Goal: Information Seeking & Learning: Learn about a topic

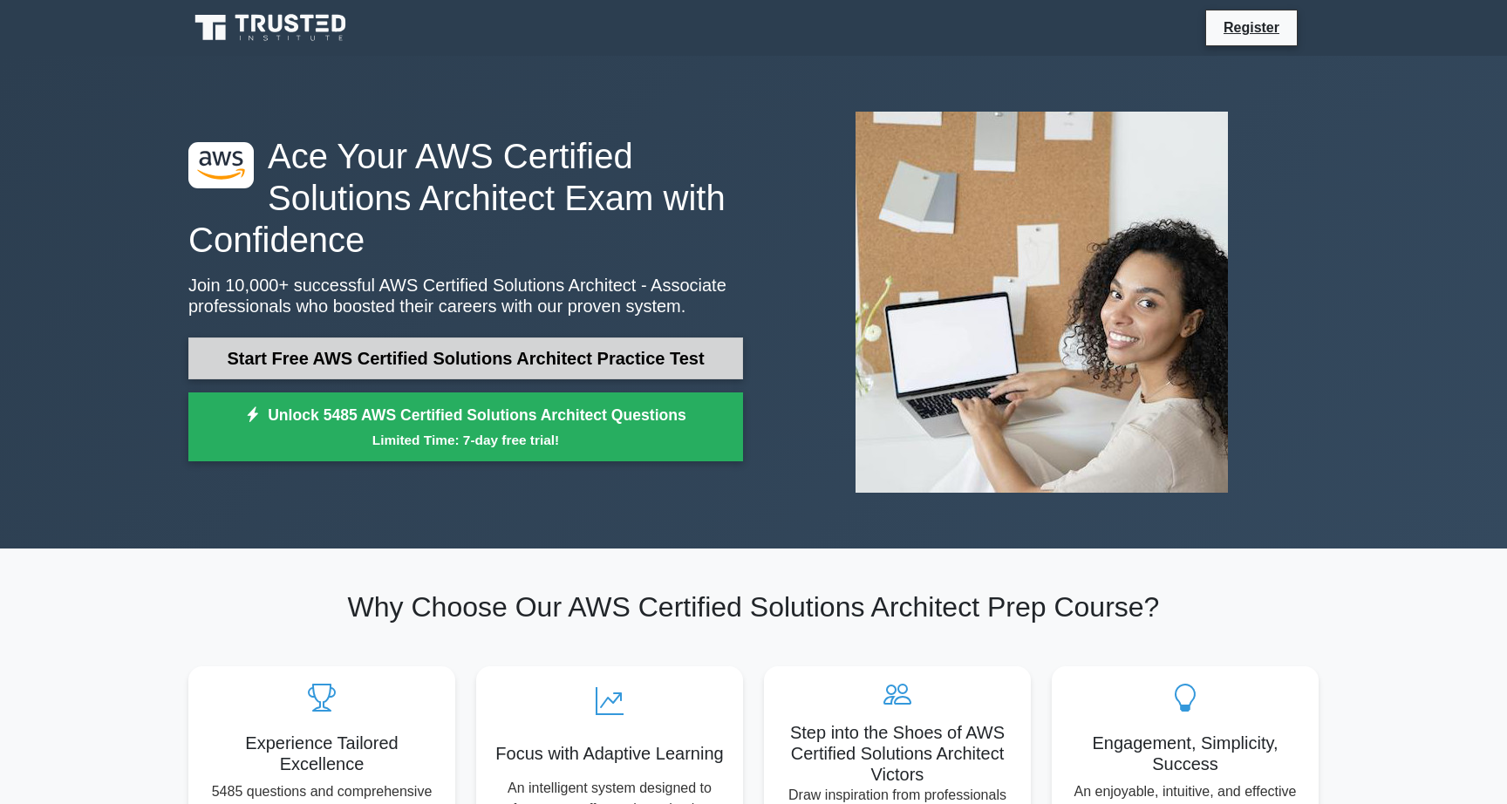
click at [376, 357] on link "Start Free AWS Certified Solutions Architect Practice Test" at bounding box center [465, 358] width 555 height 42
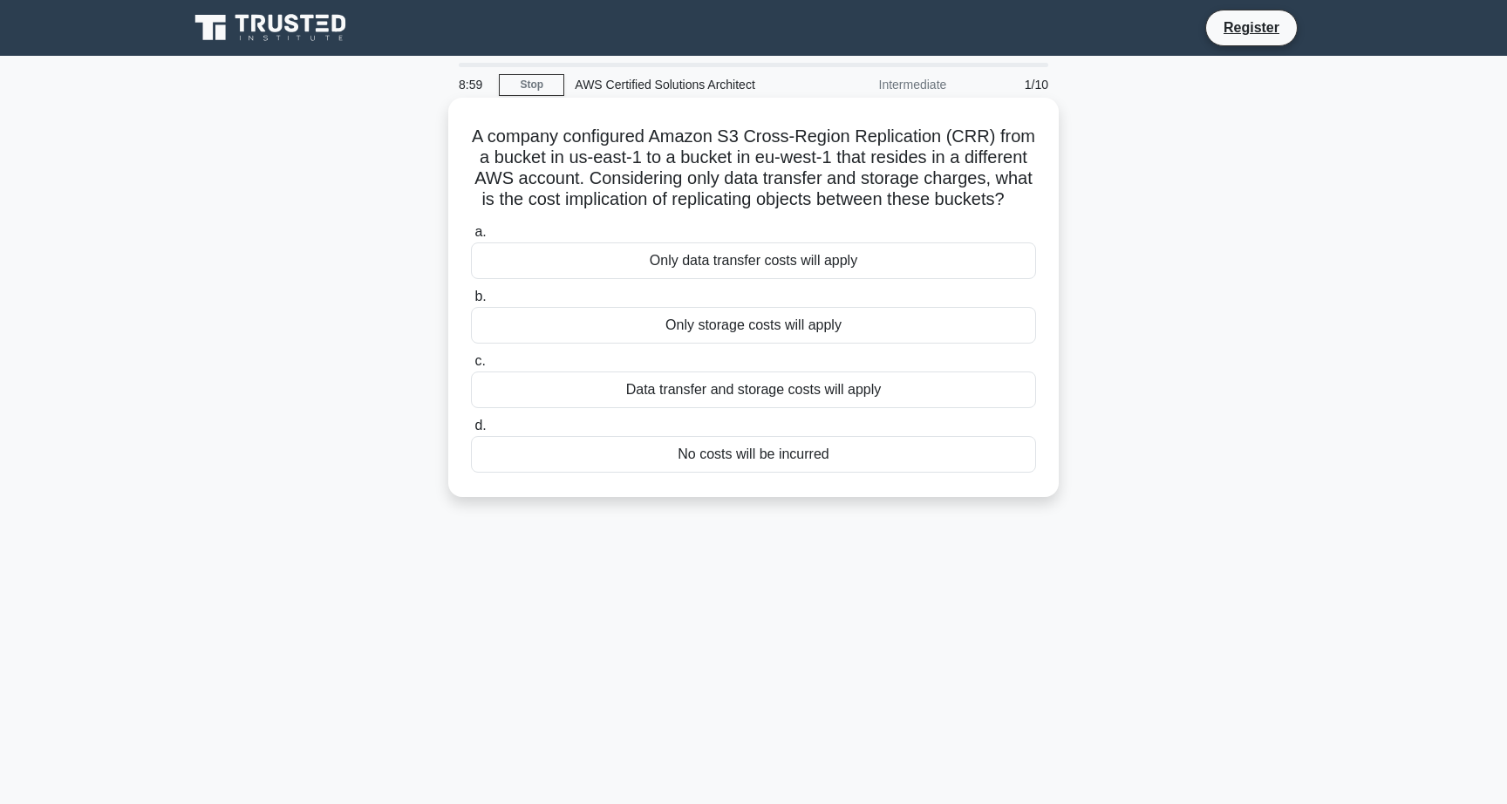
click at [787, 328] on div "Only storage costs will apply" at bounding box center [753, 325] width 565 height 37
click at [471, 303] on input "b. Only storage costs will apply" at bounding box center [471, 296] width 0 height 11
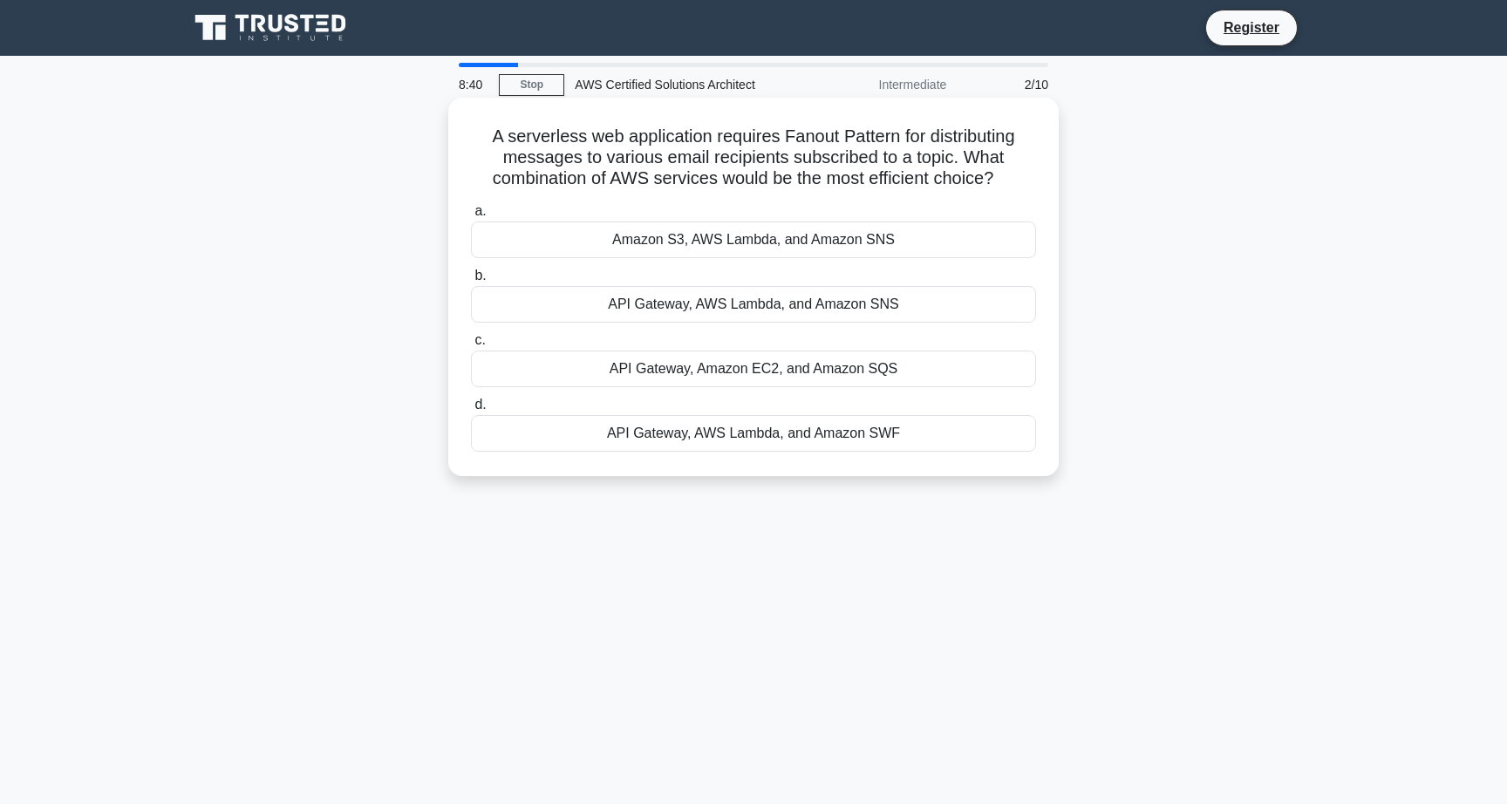
click at [788, 307] on div "API Gateway, AWS Lambda, and Amazon SNS" at bounding box center [753, 304] width 565 height 37
click at [471, 282] on input "b. API Gateway, AWS Lambda, and Amazon SNS" at bounding box center [471, 275] width 0 height 11
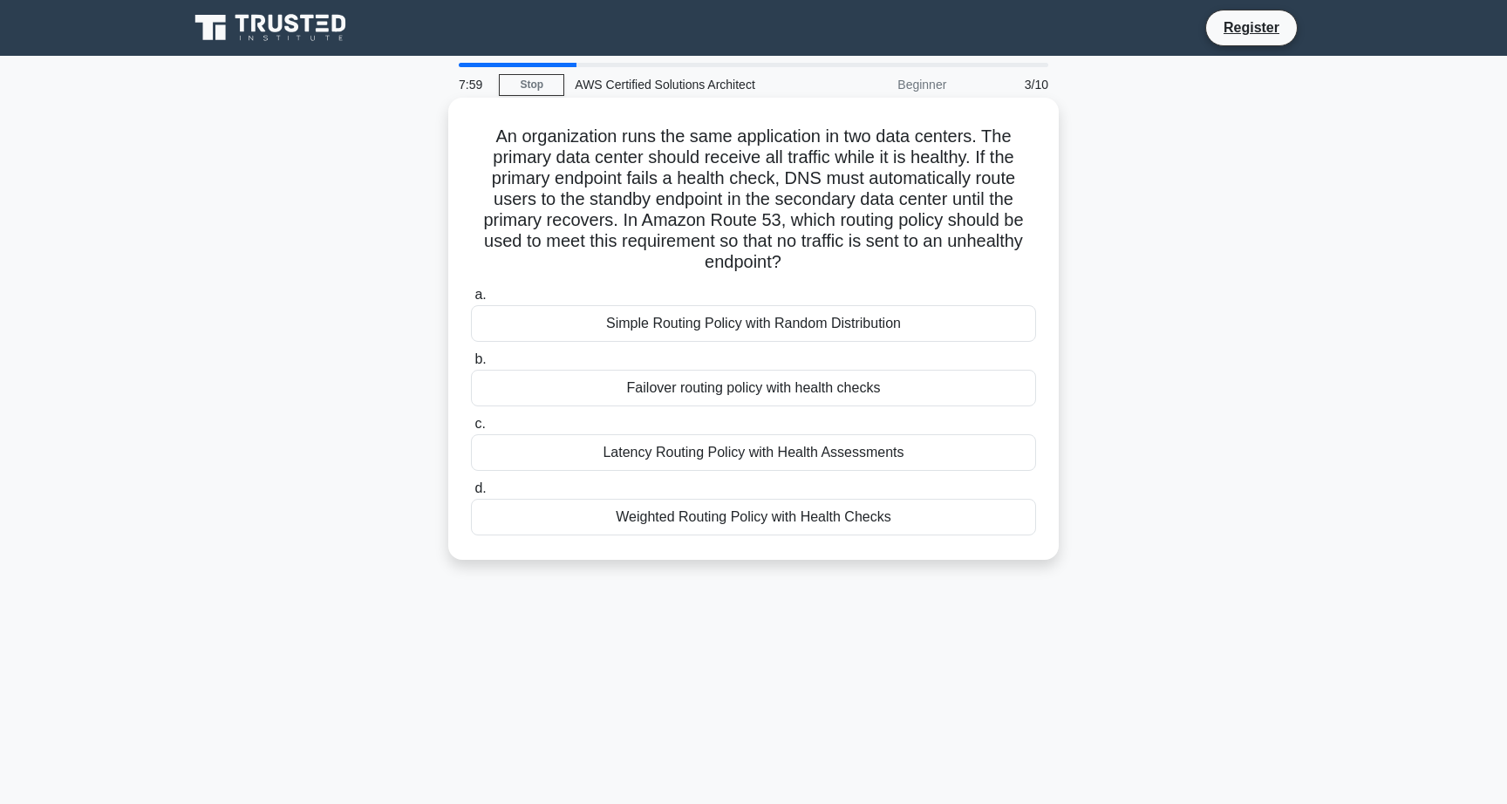
click at [791, 384] on div "Failover routing policy with health checks" at bounding box center [753, 388] width 565 height 37
click at [471, 365] on input "b. Failover routing policy with health checks" at bounding box center [471, 359] width 0 height 11
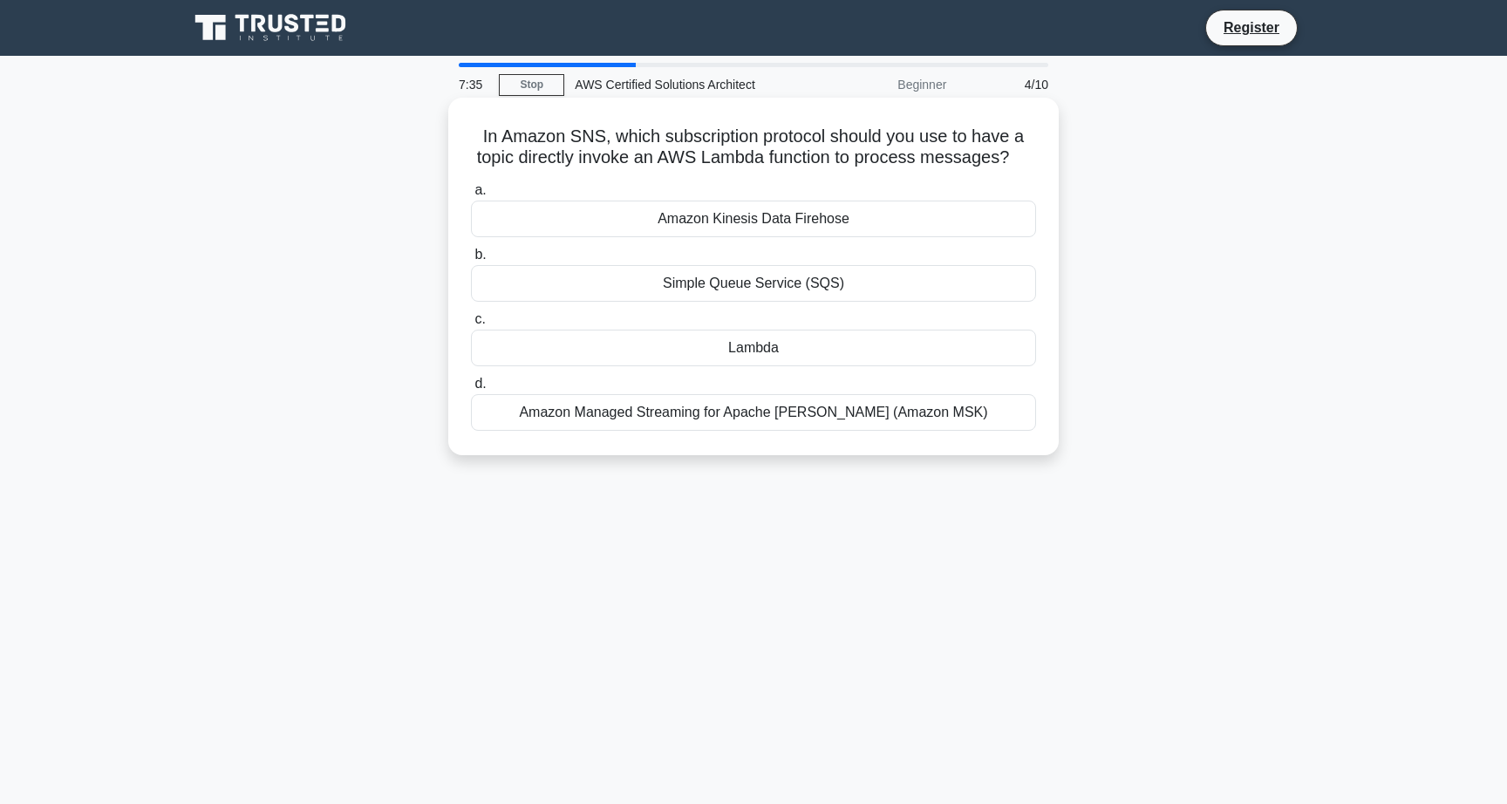
click at [861, 225] on div "Amazon Kinesis Data Firehose" at bounding box center [753, 219] width 565 height 37
click at [471, 196] on input "a. Amazon Kinesis Data Firehose" at bounding box center [471, 190] width 0 height 11
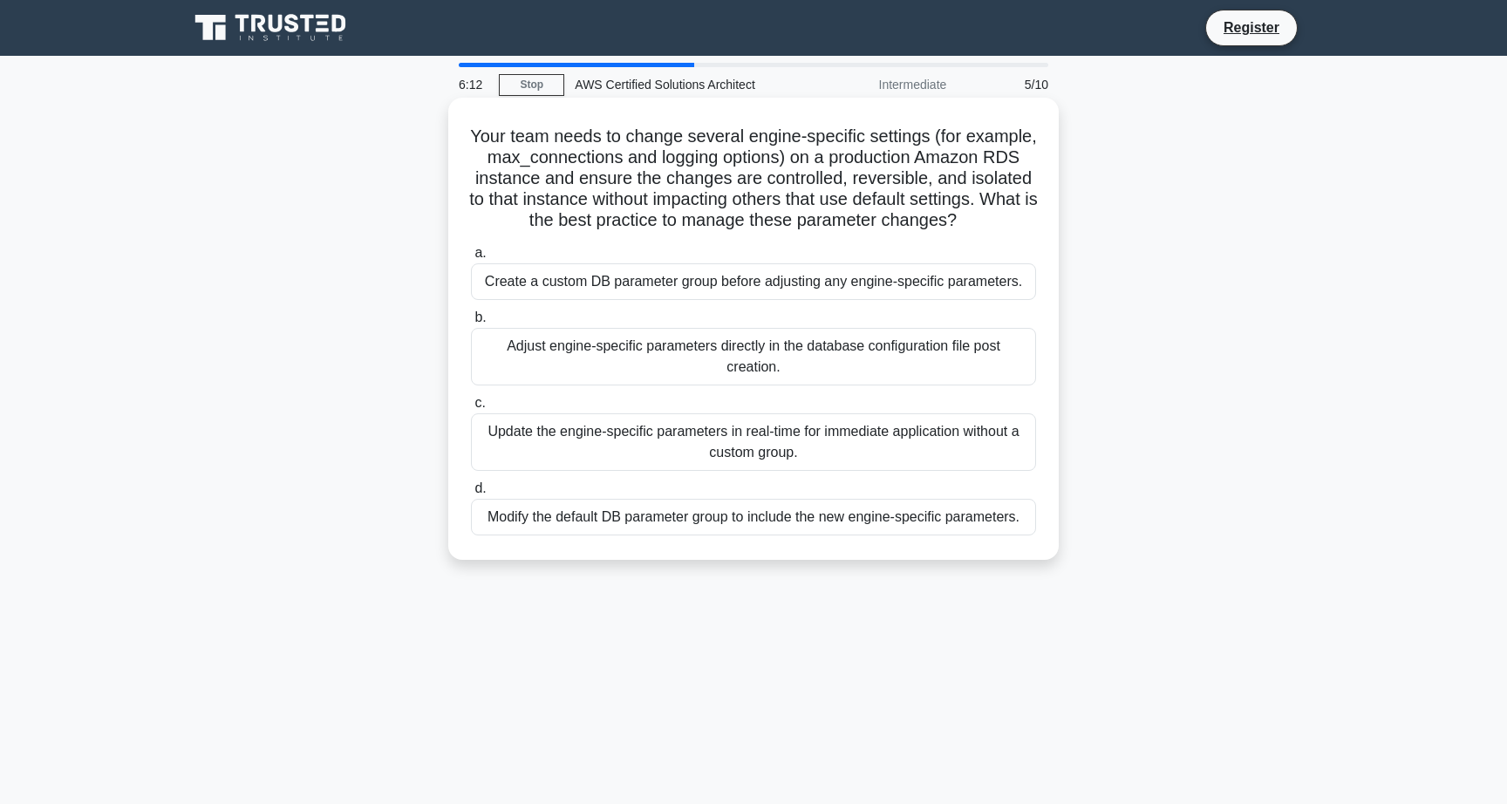
click at [804, 269] on div "Create a custom DB parameter group before adjusting any engine-specific paramet…" at bounding box center [753, 281] width 565 height 37
click at [471, 259] on input "a. Create a custom DB parameter group before adjusting any engine-specific para…" at bounding box center [471, 253] width 0 height 11
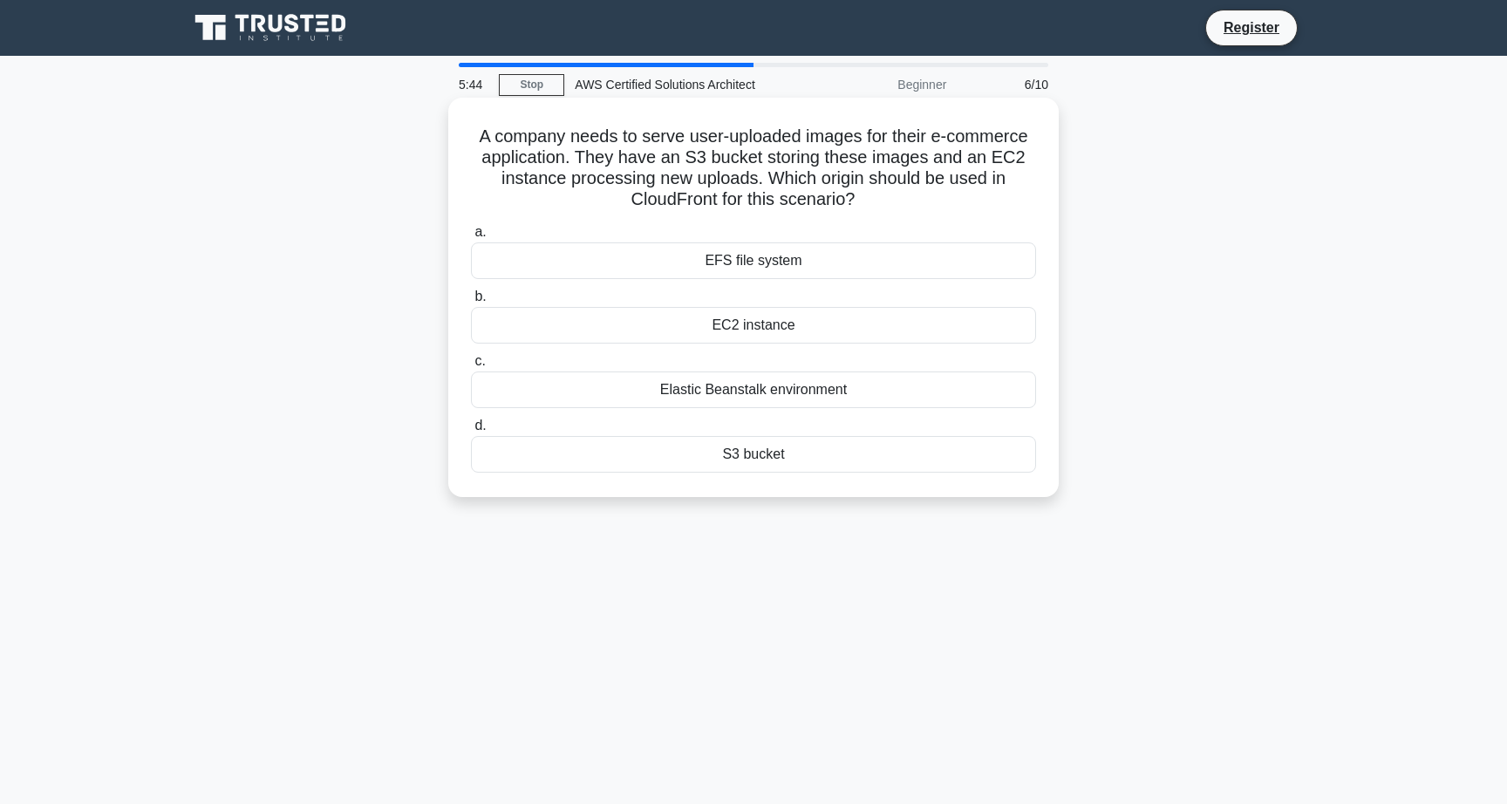
click at [810, 458] on div "S3 bucket" at bounding box center [753, 454] width 565 height 37
click at [471, 432] on input "d. S3 bucket" at bounding box center [471, 425] width 0 height 11
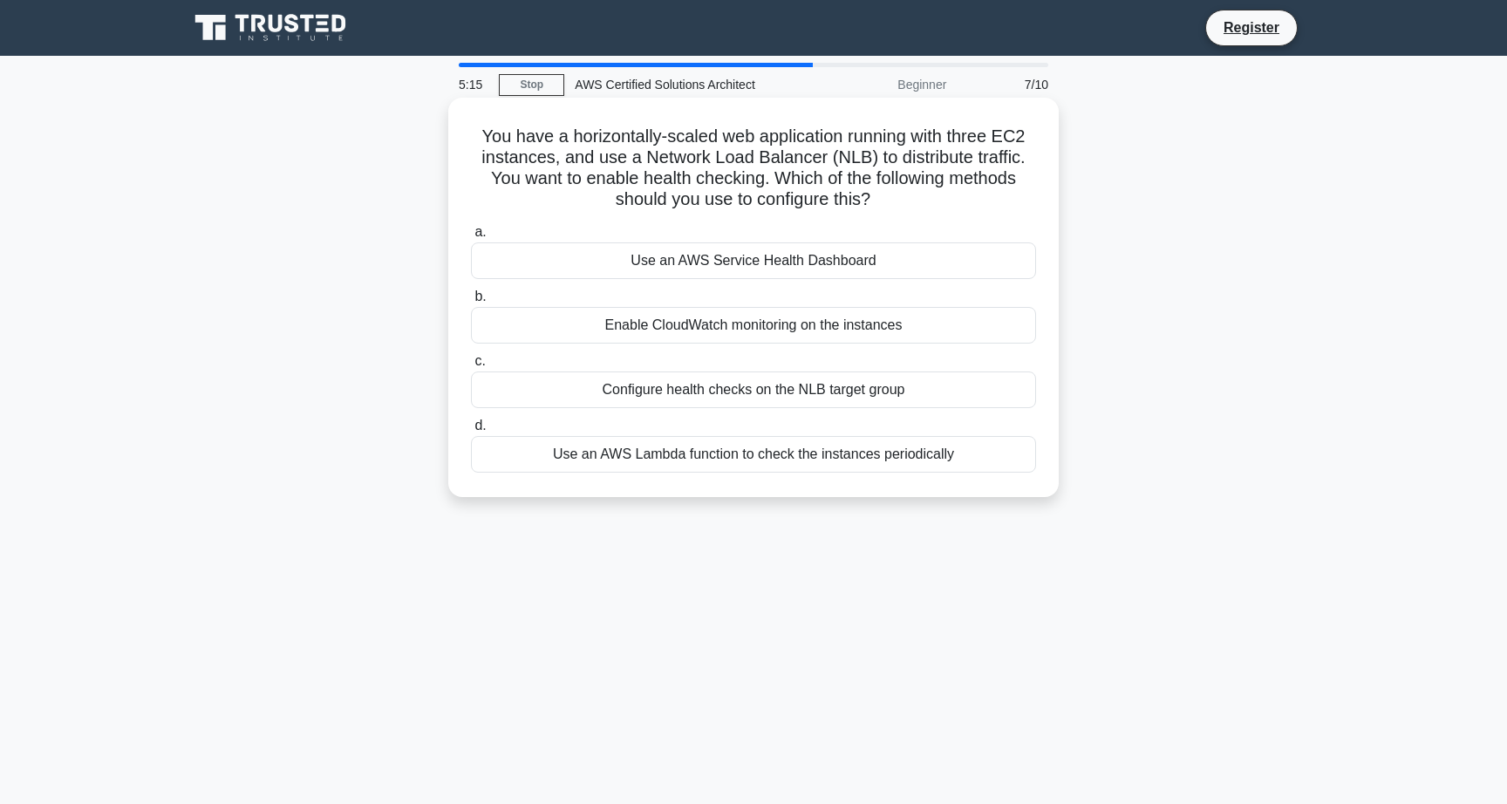
click at [837, 397] on div "Configure health checks on the NLB target group" at bounding box center [753, 389] width 565 height 37
click at [471, 367] on input "c. Configure health checks on the NLB target group" at bounding box center [471, 361] width 0 height 11
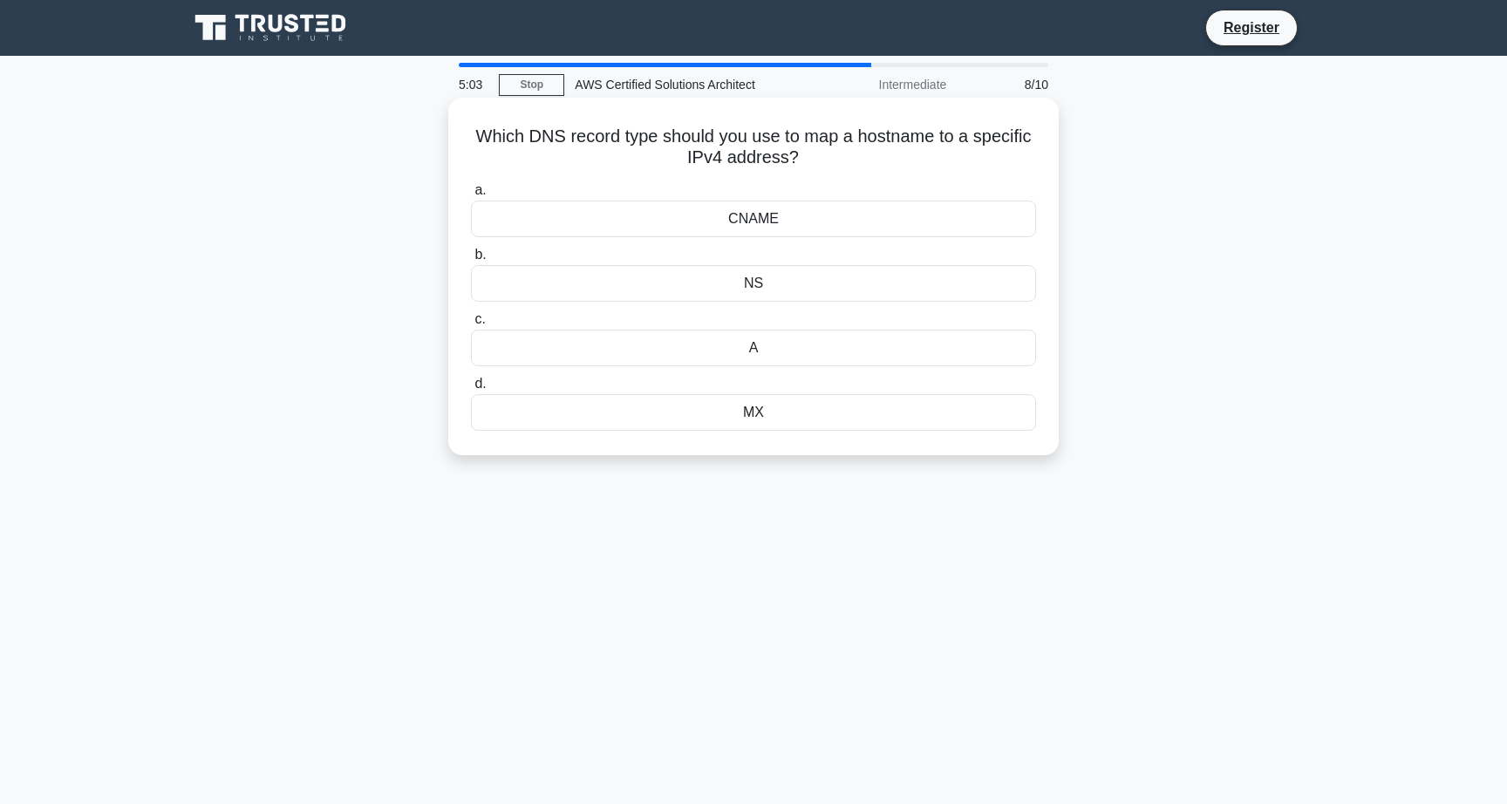
click at [815, 349] on div "A" at bounding box center [753, 348] width 565 height 37
click at [471, 325] on input "c. A" at bounding box center [471, 319] width 0 height 11
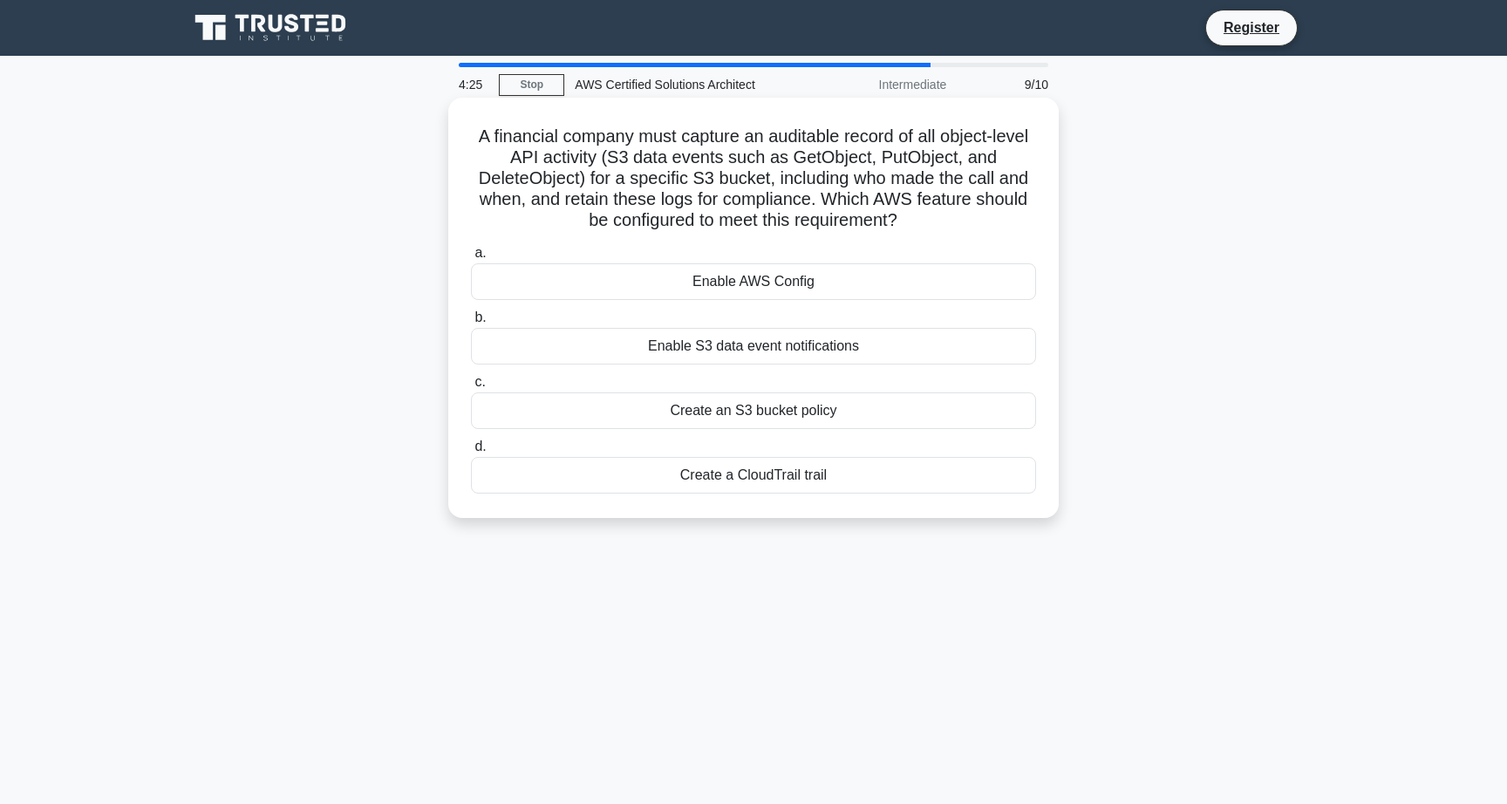
click at [862, 482] on div "Create a CloudTrail trail" at bounding box center [753, 475] width 565 height 37
click at [471, 453] on input "d. Create a CloudTrail trail" at bounding box center [471, 446] width 0 height 11
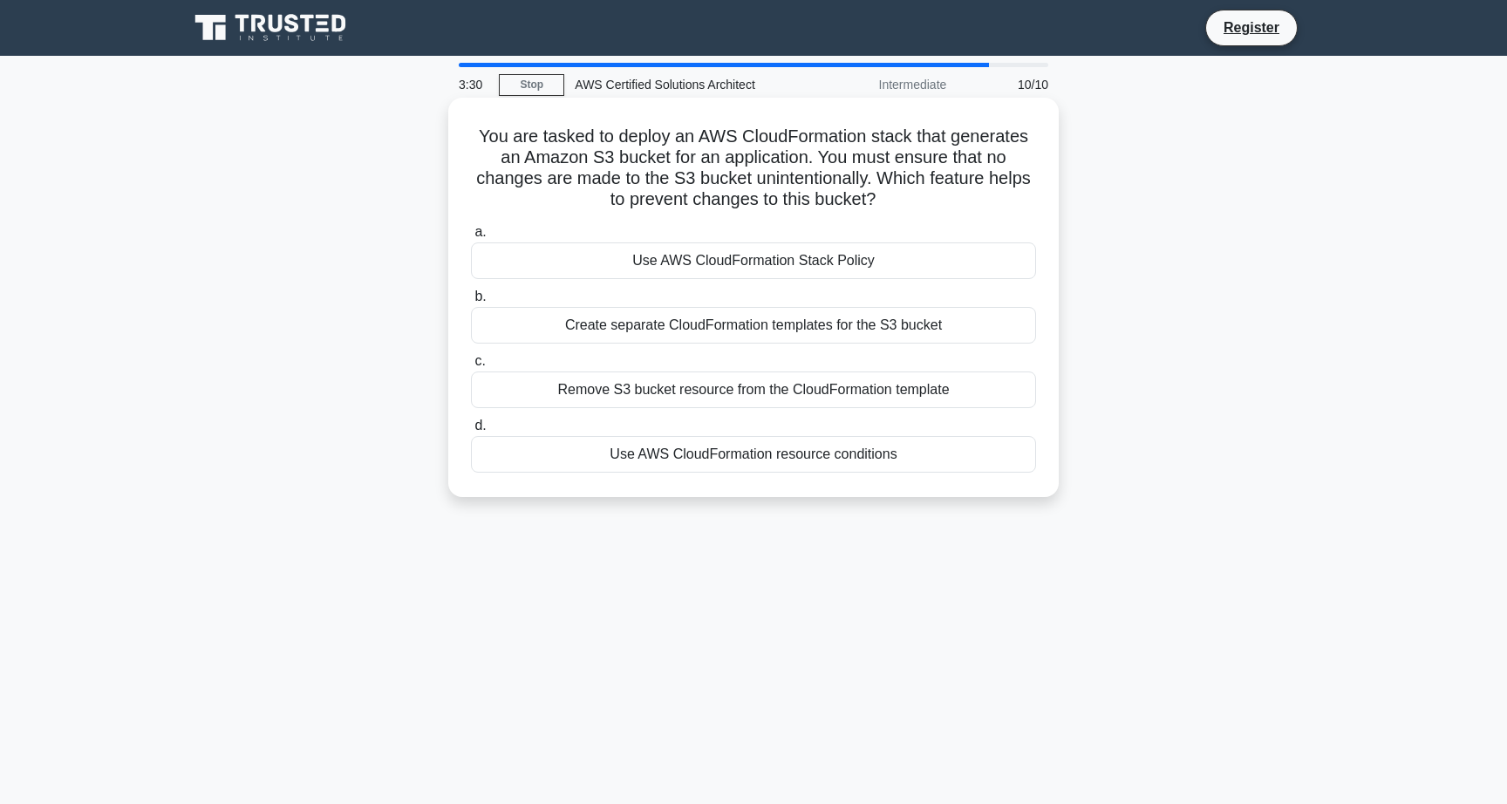
click at [946, 255] on div "Use AWS CloudFormation Stack Policy" at bounding box center [753, 260] width 565 height 37
click at [471, 238] on input "a. Use AWS CloudFormation Stack Policy" at bounding box center [471, 232] width 0 height 11
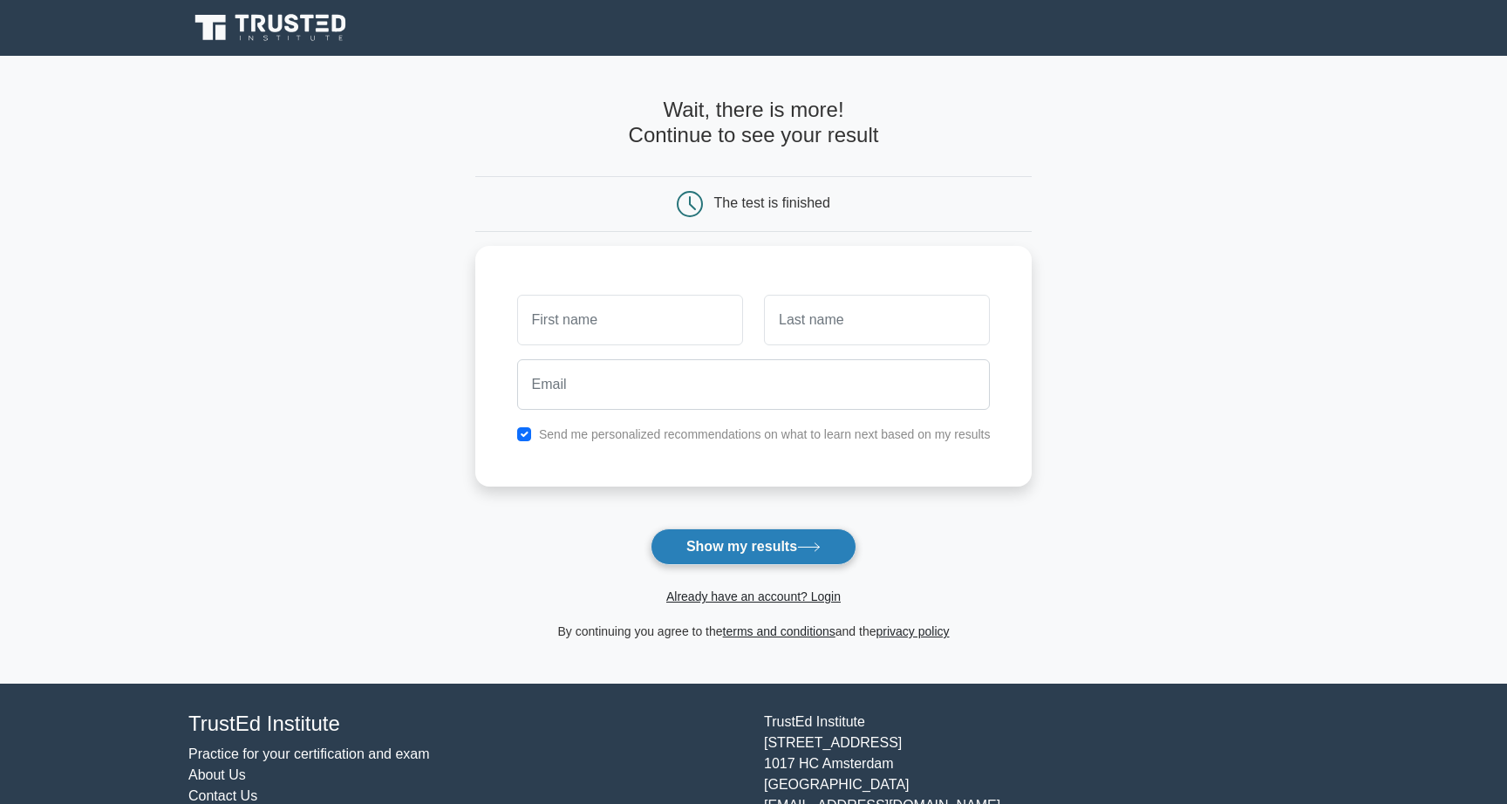
click at [727, 548] on button "Show my results" at bounding box center [753, 546] width 206 height 37
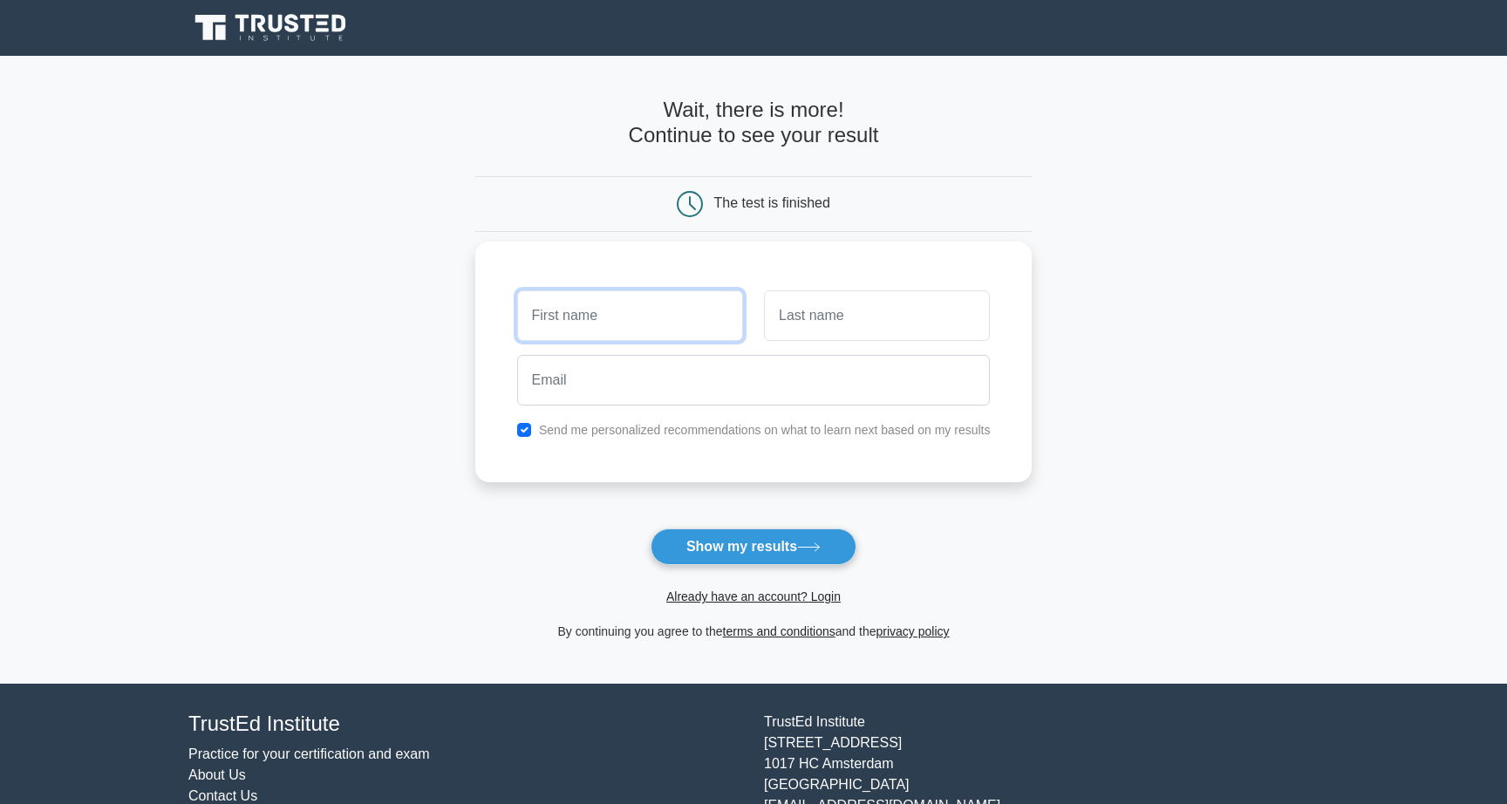
click at [668, 311] on input "text" at bounding box center [630, 315] width 226 height 51
type input "[PERSON_NAME]"
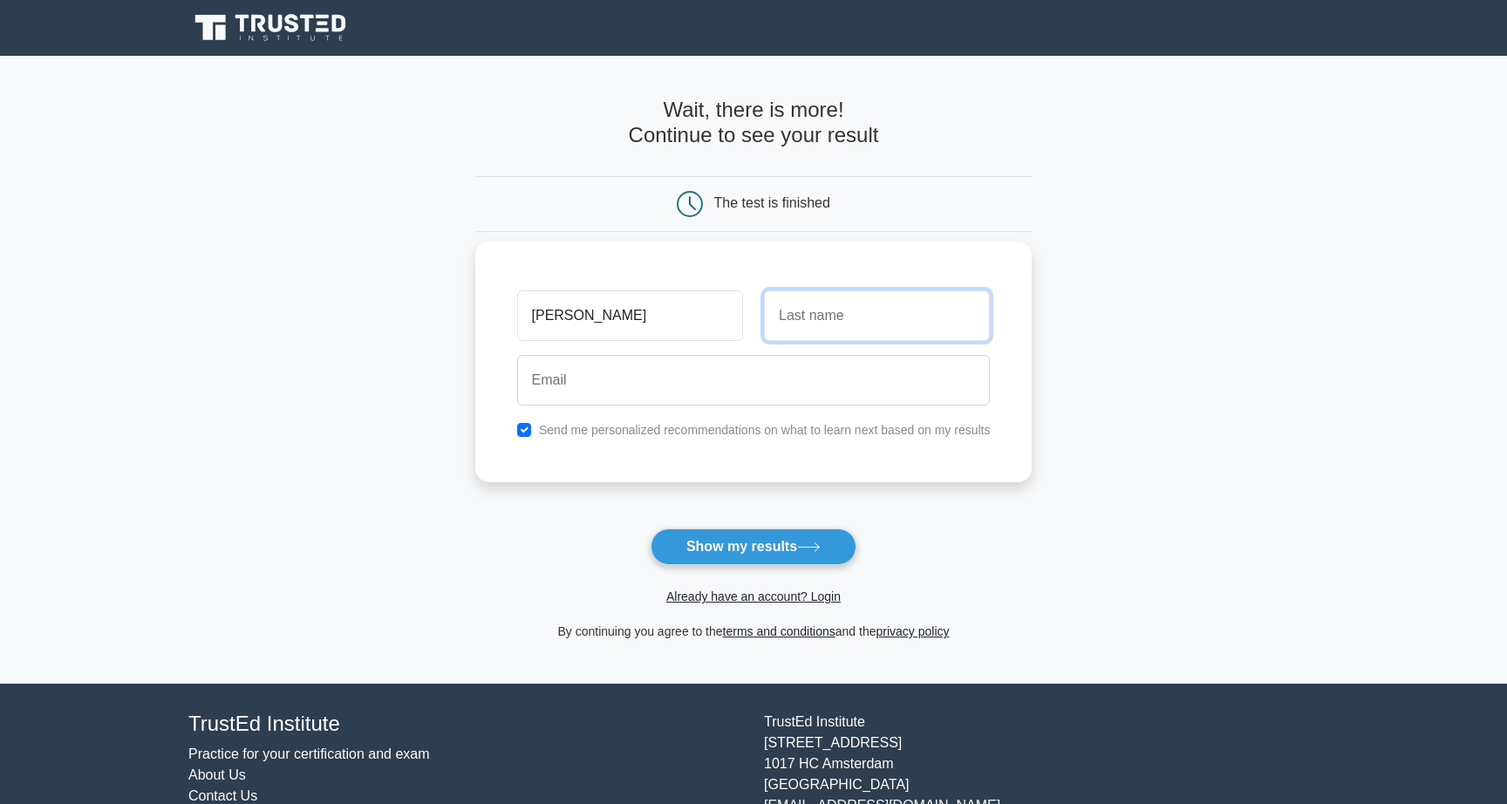
click at [858, 322] on input "text" at bounding box center [877, 315] width 226 height 51
type input "Lesyk"
click at [861, 493] on form "Wait, there is more! Continue to see your result The test is finished Bohdan Le…" at bounding box center [753, 370] width 557 height 544
click at [643, 435] on label "Send me personalized recommendations on what to learn next based on my results" at bounding box center [765, 430] width 452 height 14
click at [524, 430] on input "checkbox" at bounding box center [524, 430] width 14 height 14
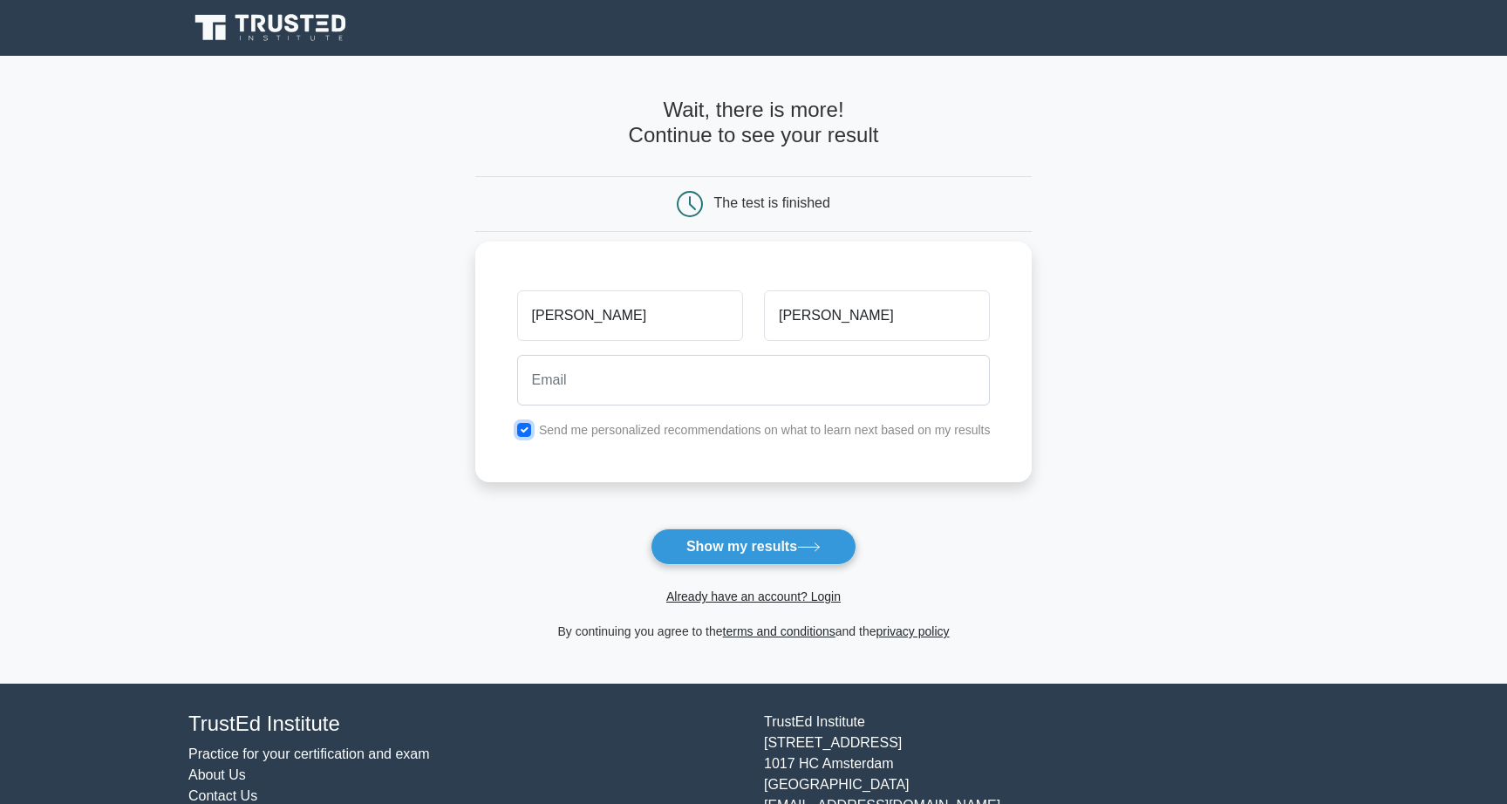
checkbox input "false"
click at [717, 568] on div "Already have an account? Login" at bounding box center [753, 586] width 557 height 42
click at [724, 558] on button "Show my results" at bounding box center [753, 546] width 206 height 37
click at [714, 383] on input "email" at bounding box center [753, 380] width 473 height 51
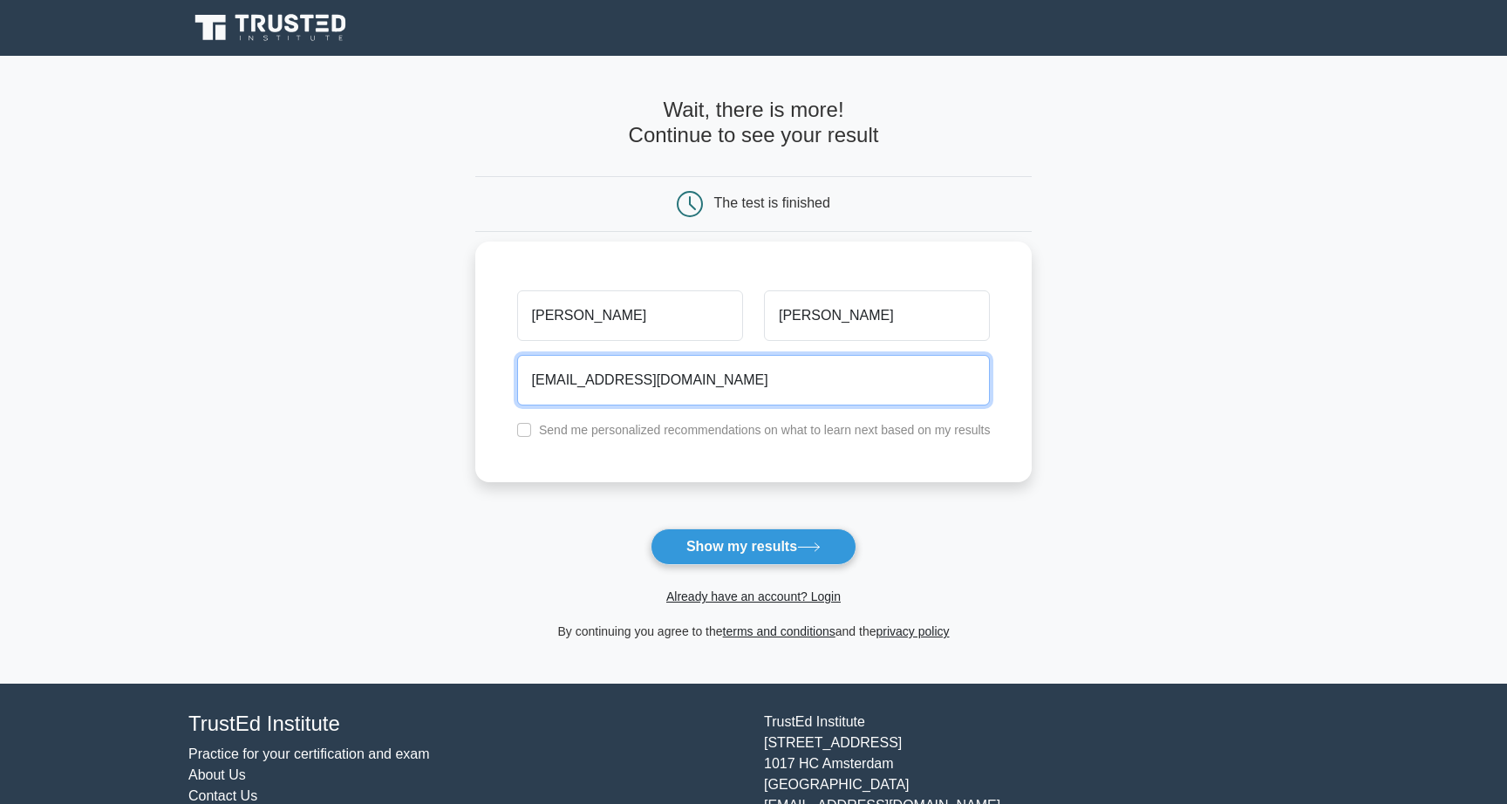
drag, startPoint x: 708, startPoint y: 376, endPoint x: 628, endPoint y: 378, distance: 80.2
click at [628, 378] on input "bogdanlesik3@gmail.com" at bounding box center [753, 380] width 473 height 51
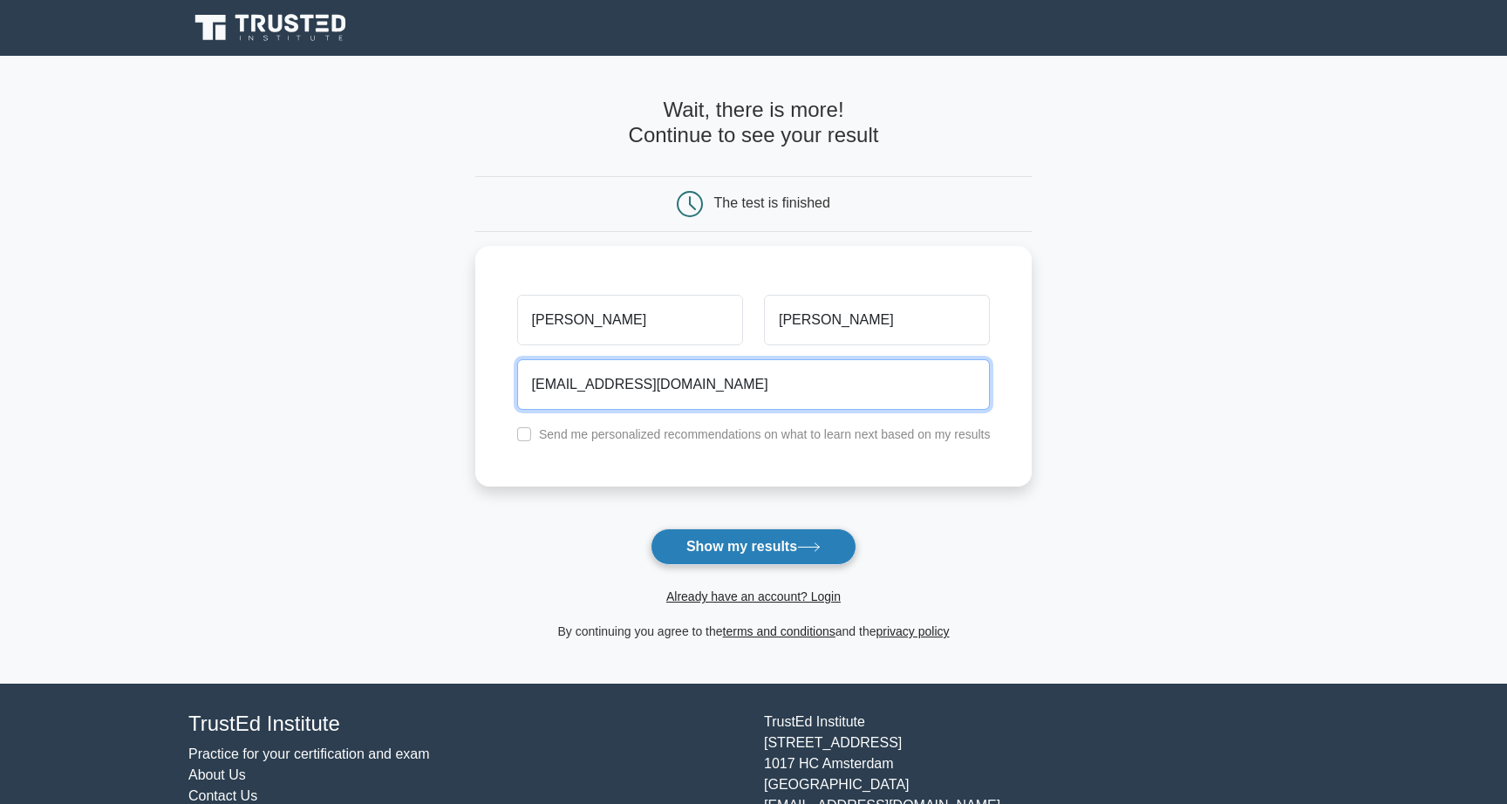
type input "bogdanlesik3@ukr.net"
click at [708, 545] on button "Show my results" at bounding box center [753, 546] width 206 height 37
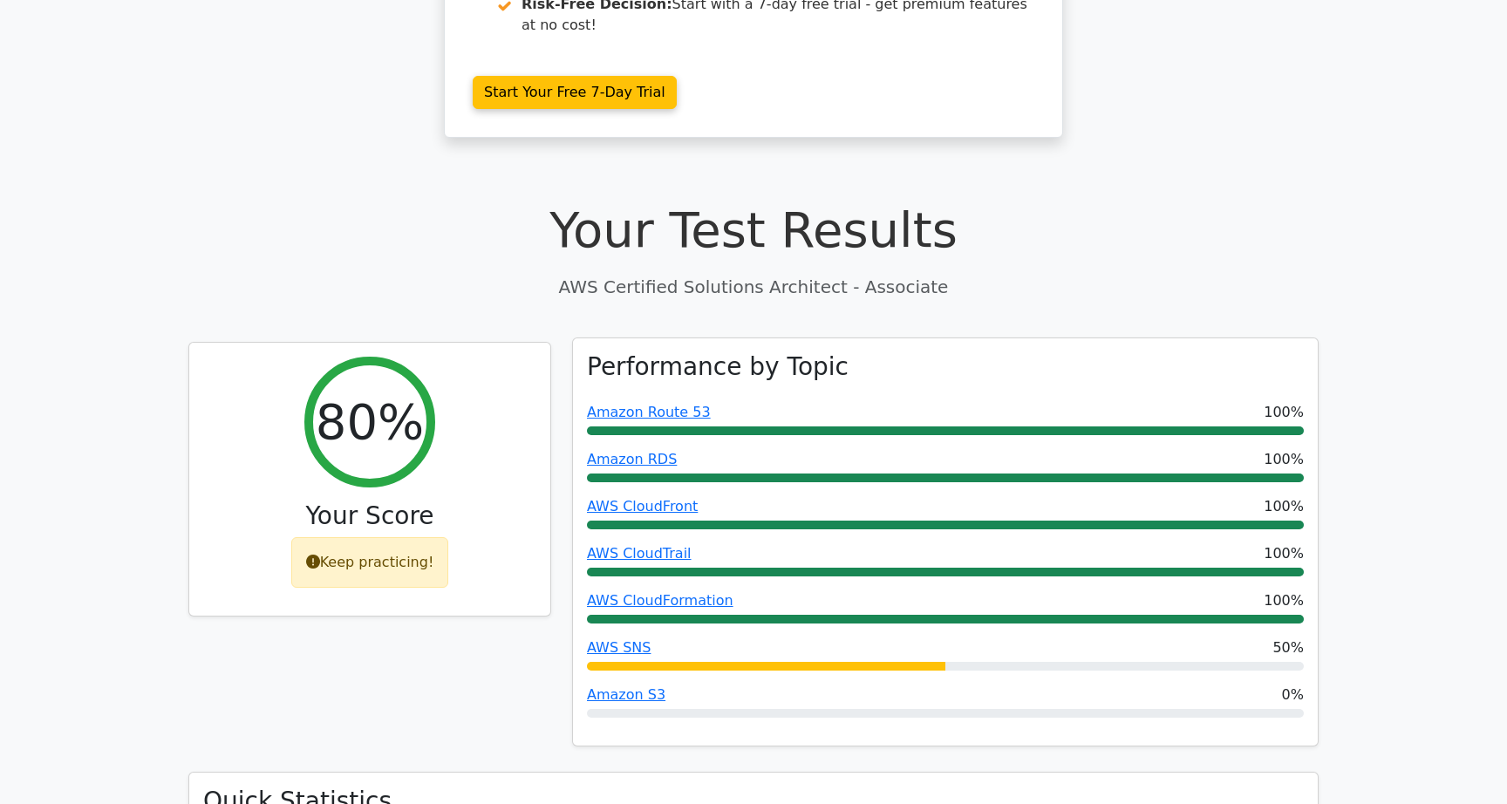
scroll to position [432, 0]
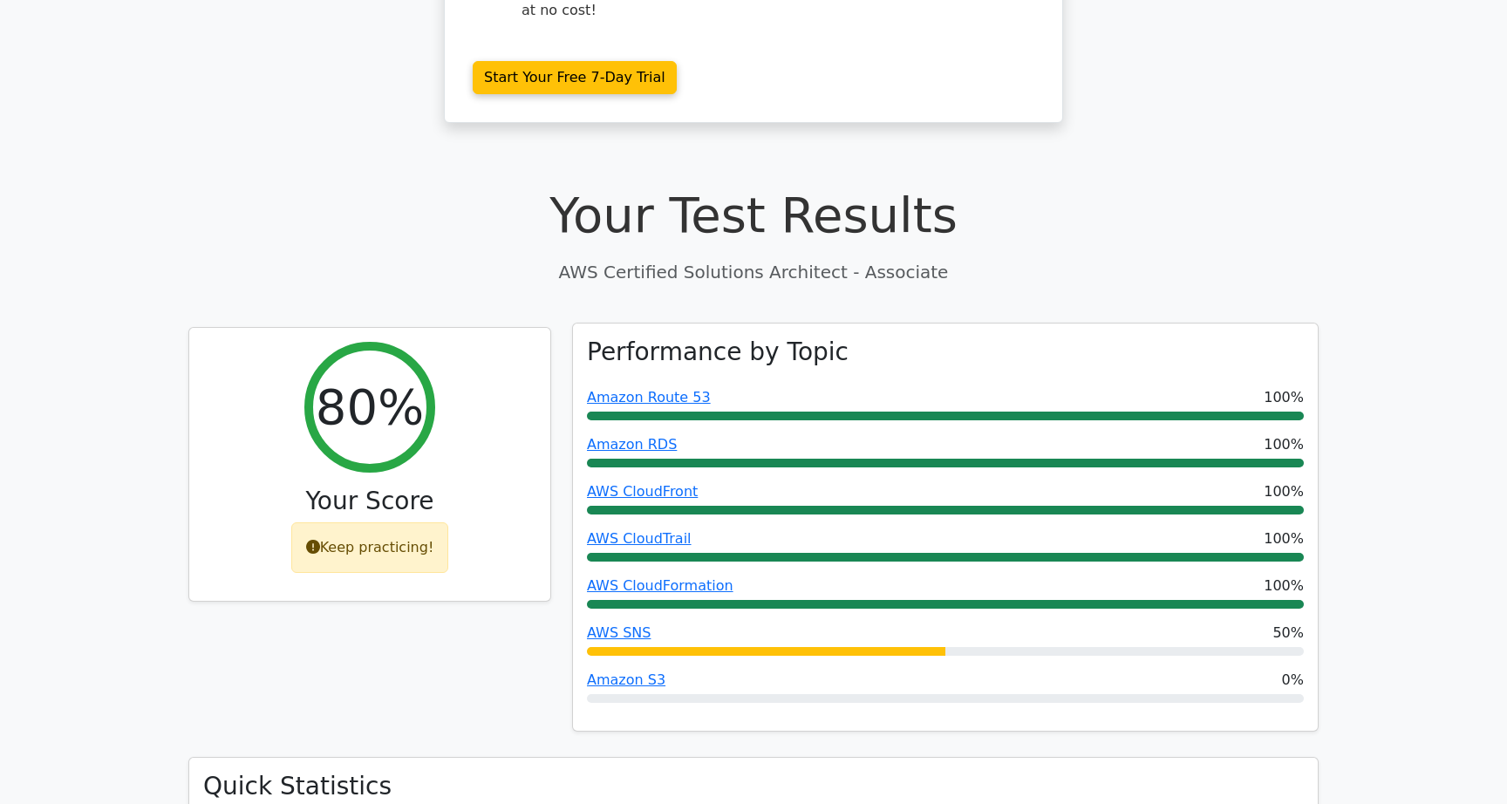
click at [745, 641] on div "Performance by Topic Amazon Route 53 100% Amazon RDS 100% AWS CloudFront 100% A…" at bounding box center [945, 527] width 745 height 408
click at [647, 671] on link "Amazon S3" at bounding box center [626, 679] width 78 height 17
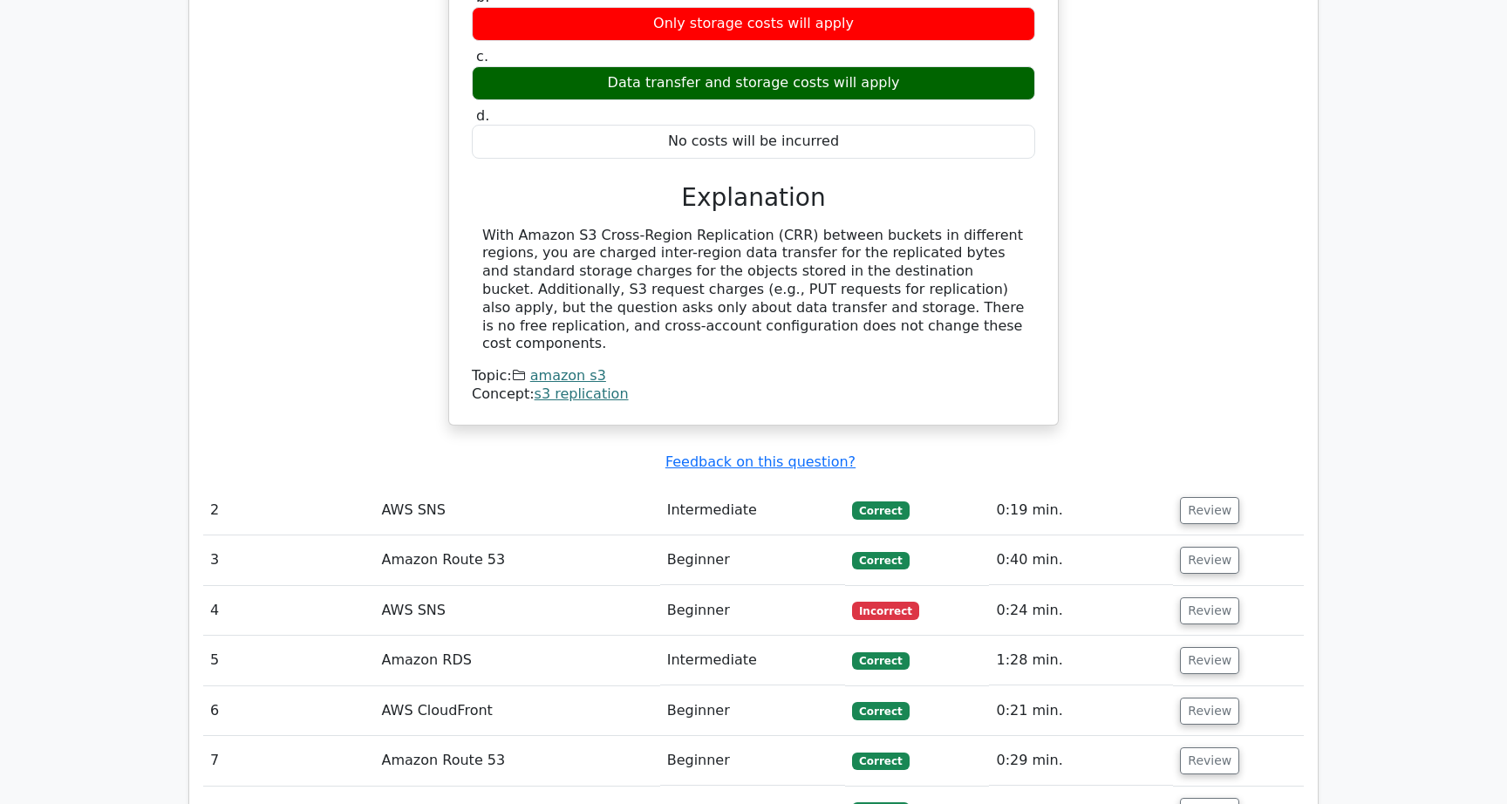
scroll to position [1811, 0]
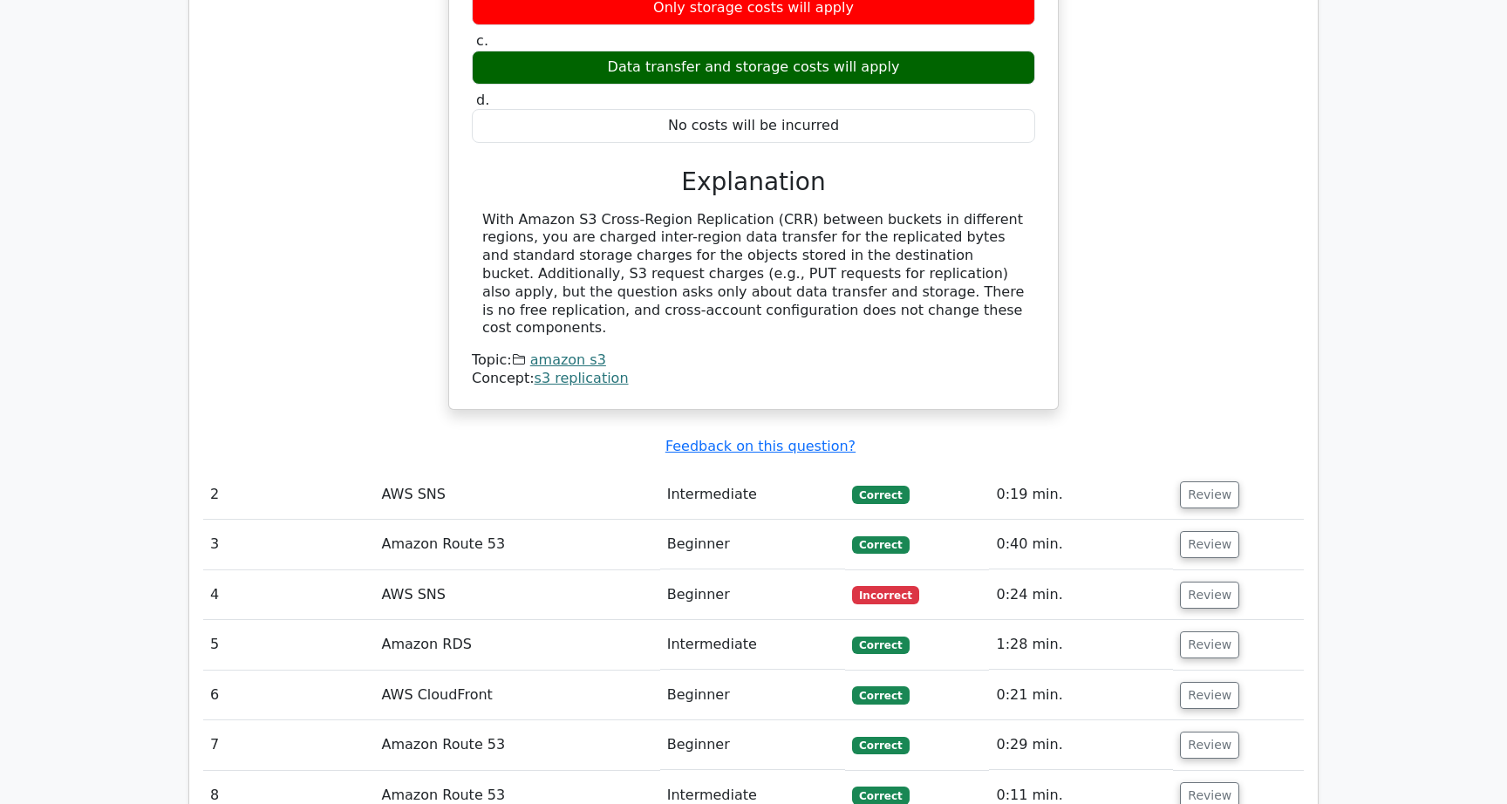
click at [893, 586] on span "Incorrect" at bounding box center [885, 594] width 67 height 17
click at [1201, 582] on button "Review" at bounding box center [1209, 595] width 59 height 27
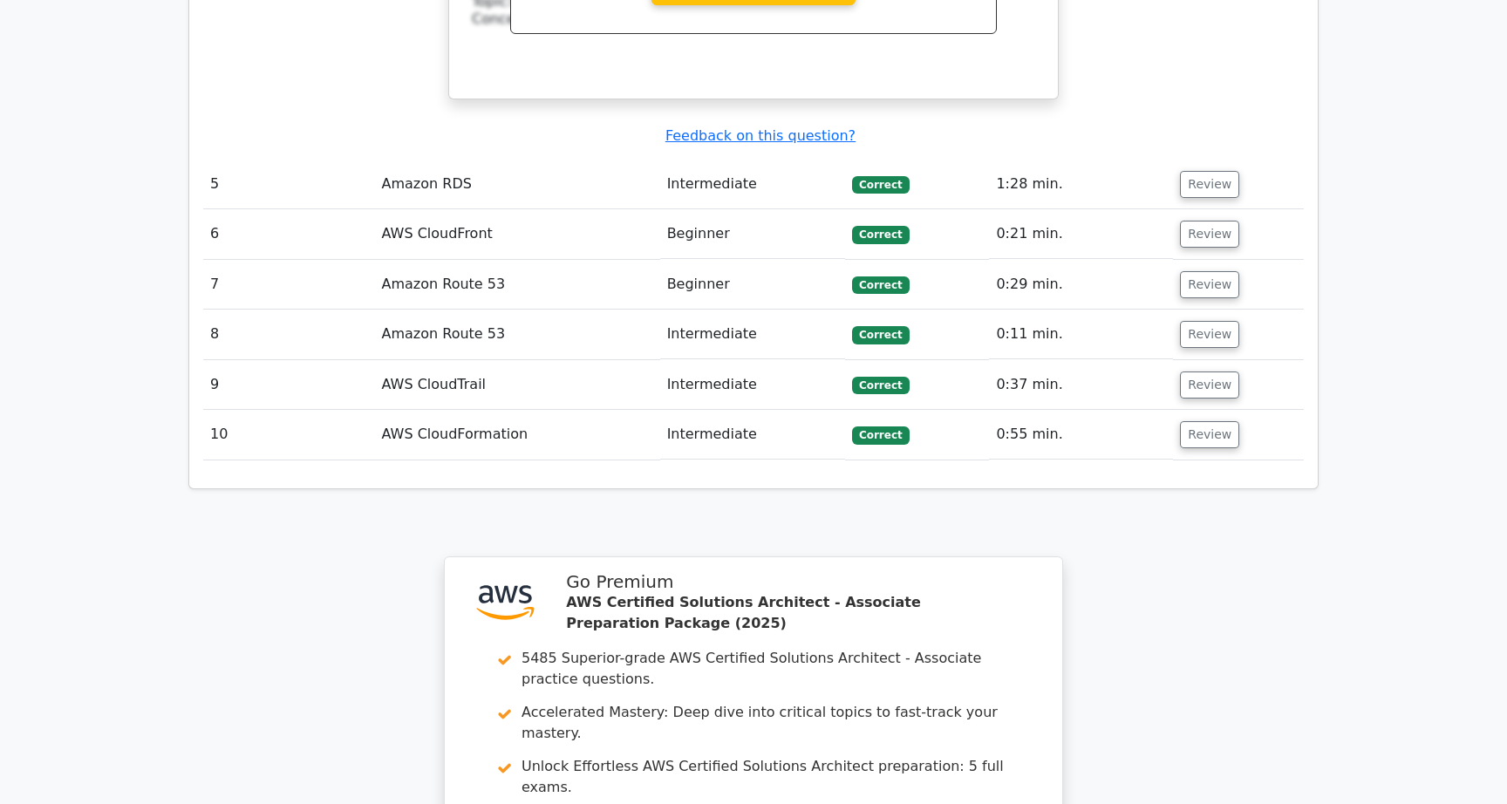
scroll to position [2978, 0]
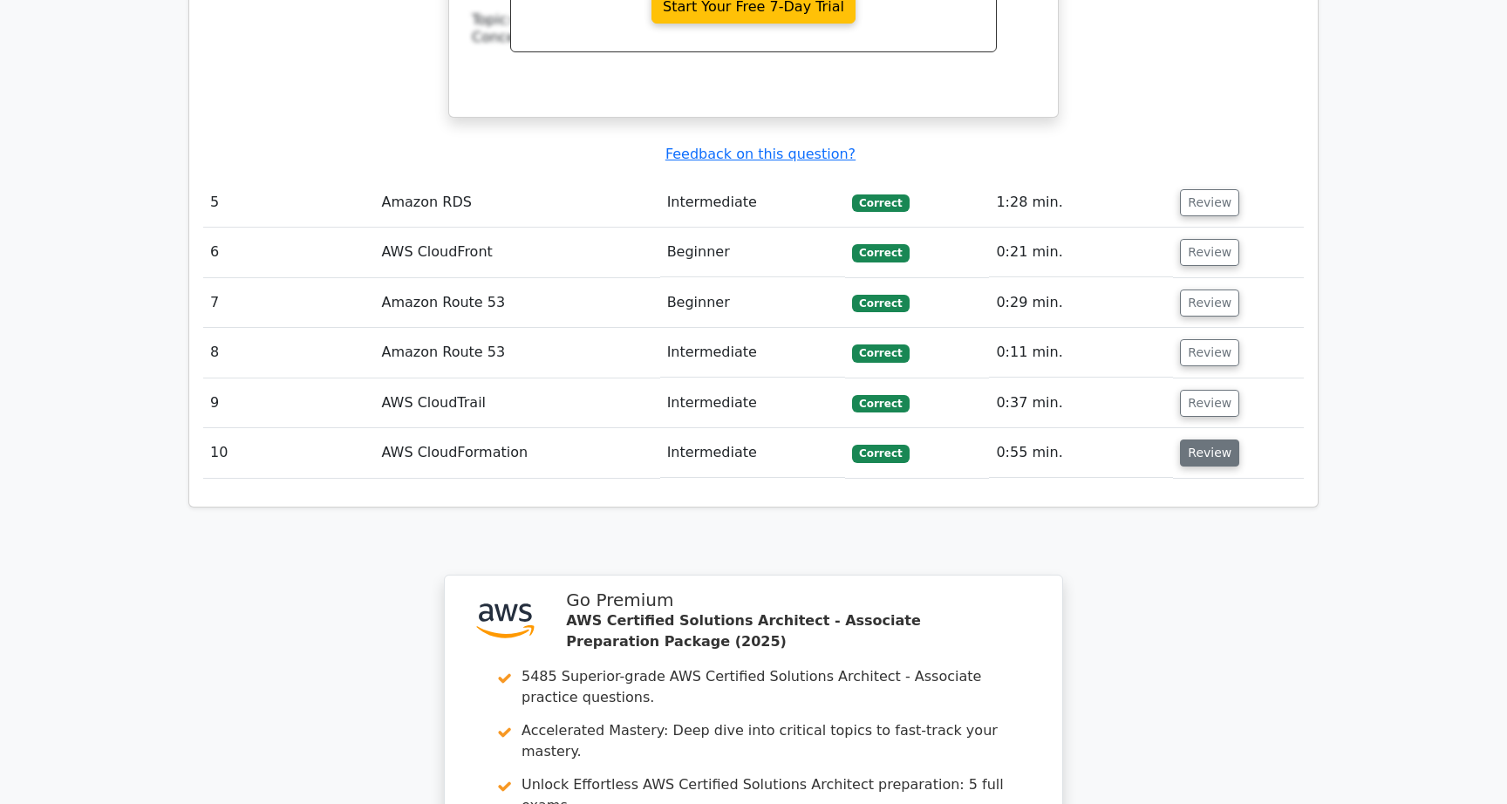
click at [1196, 439] on button "Review" at bounding box center [1209, 452] width 59 height 27
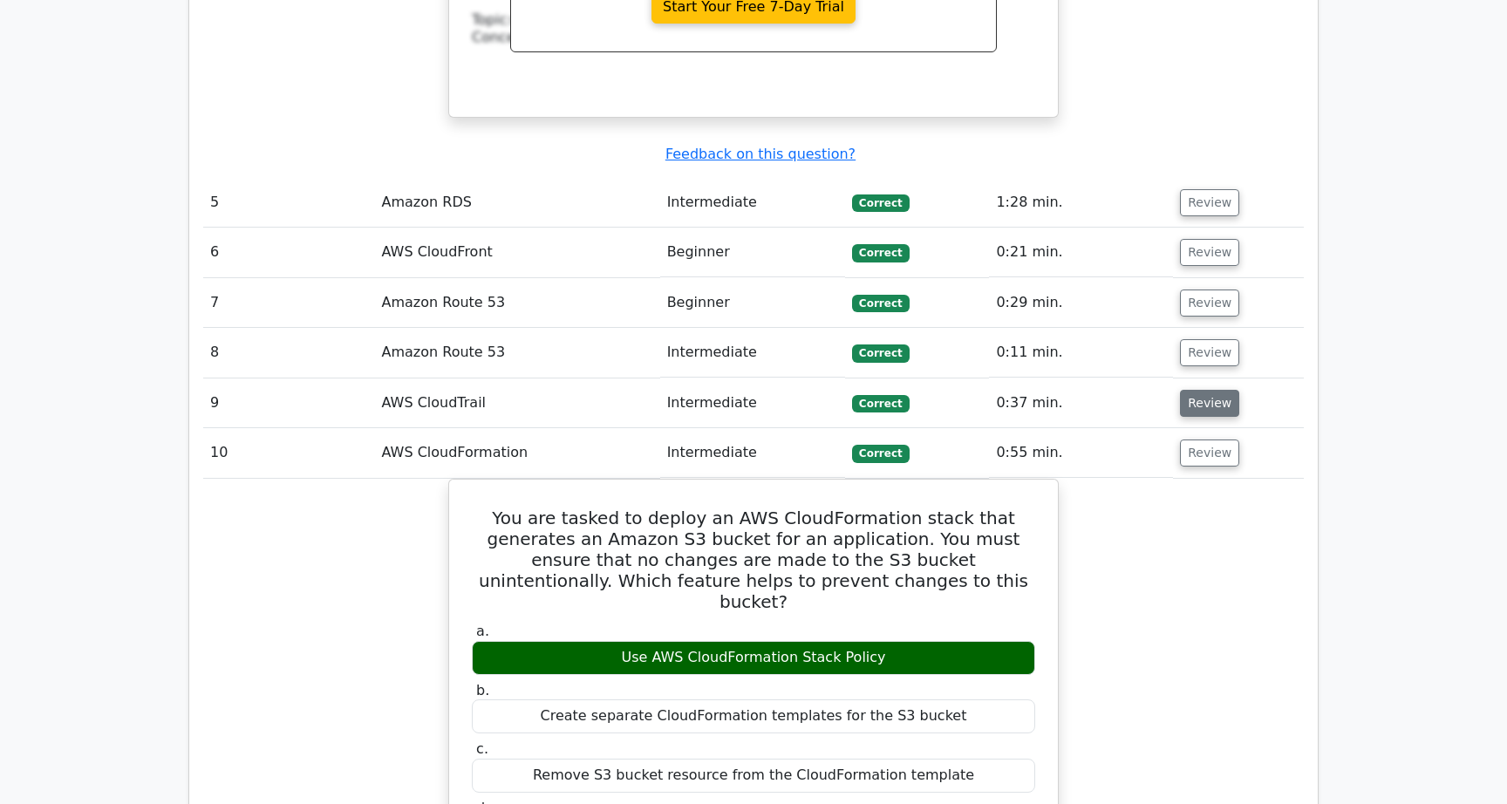
click at [1215, 390] on button "Review" at bounding box center [1209, 403] width 59 height 27
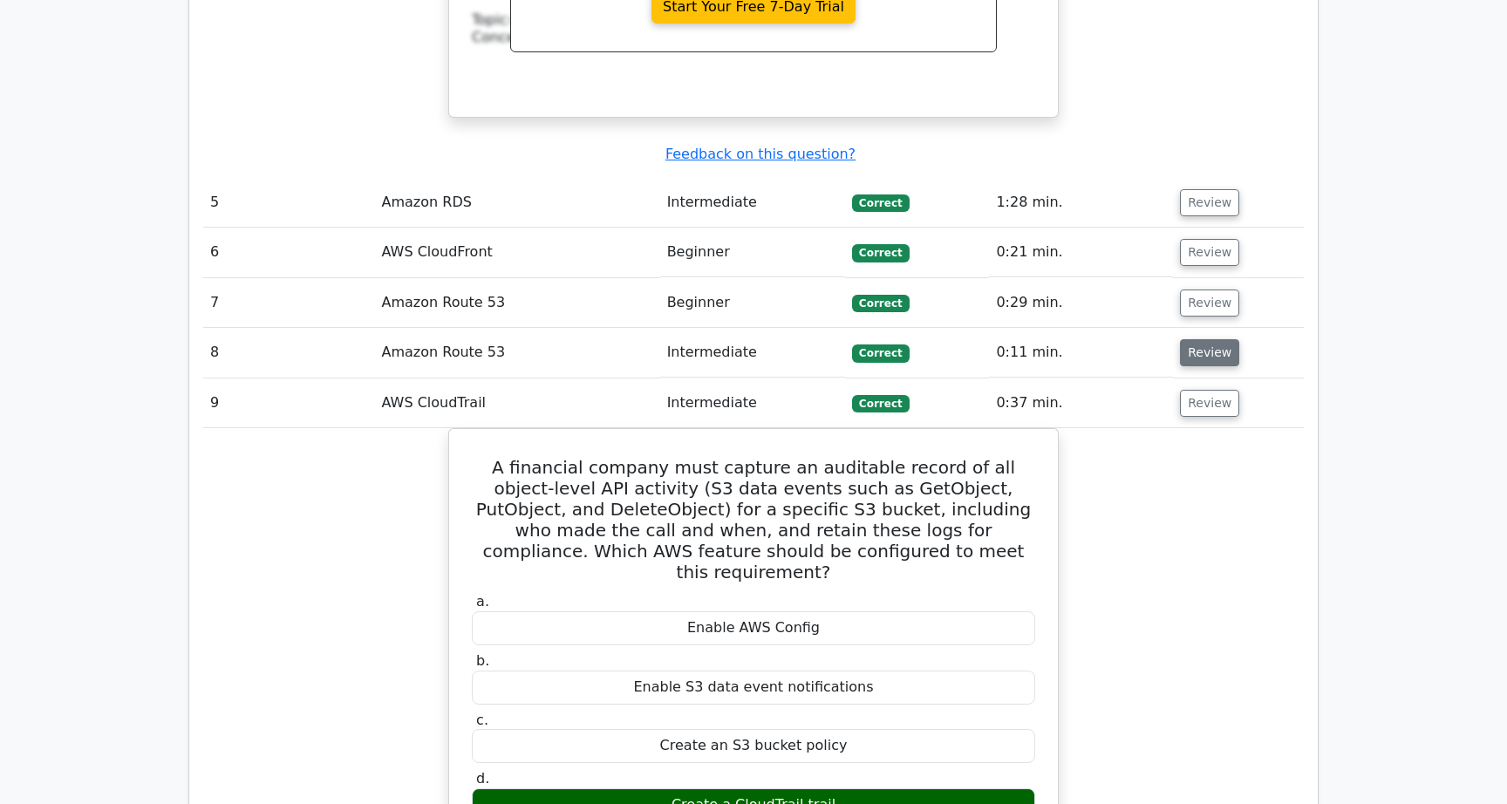
click at [1210, 339] on button "Review" at bounding box center [1209, 352] width 59 height 27
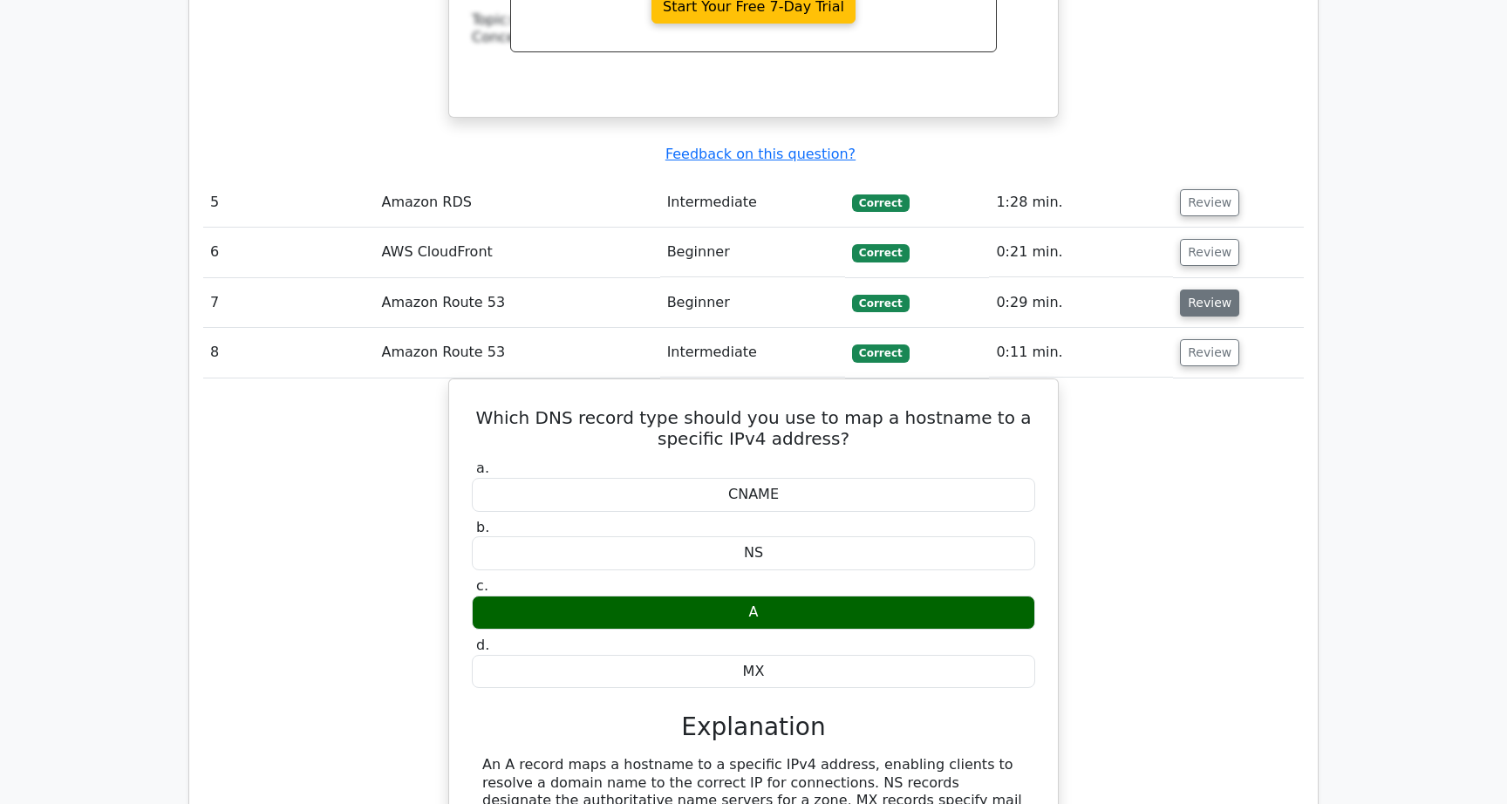
click at [1215, 289] on button "Review" at bounding box center [1209, 302] width 59 height 27
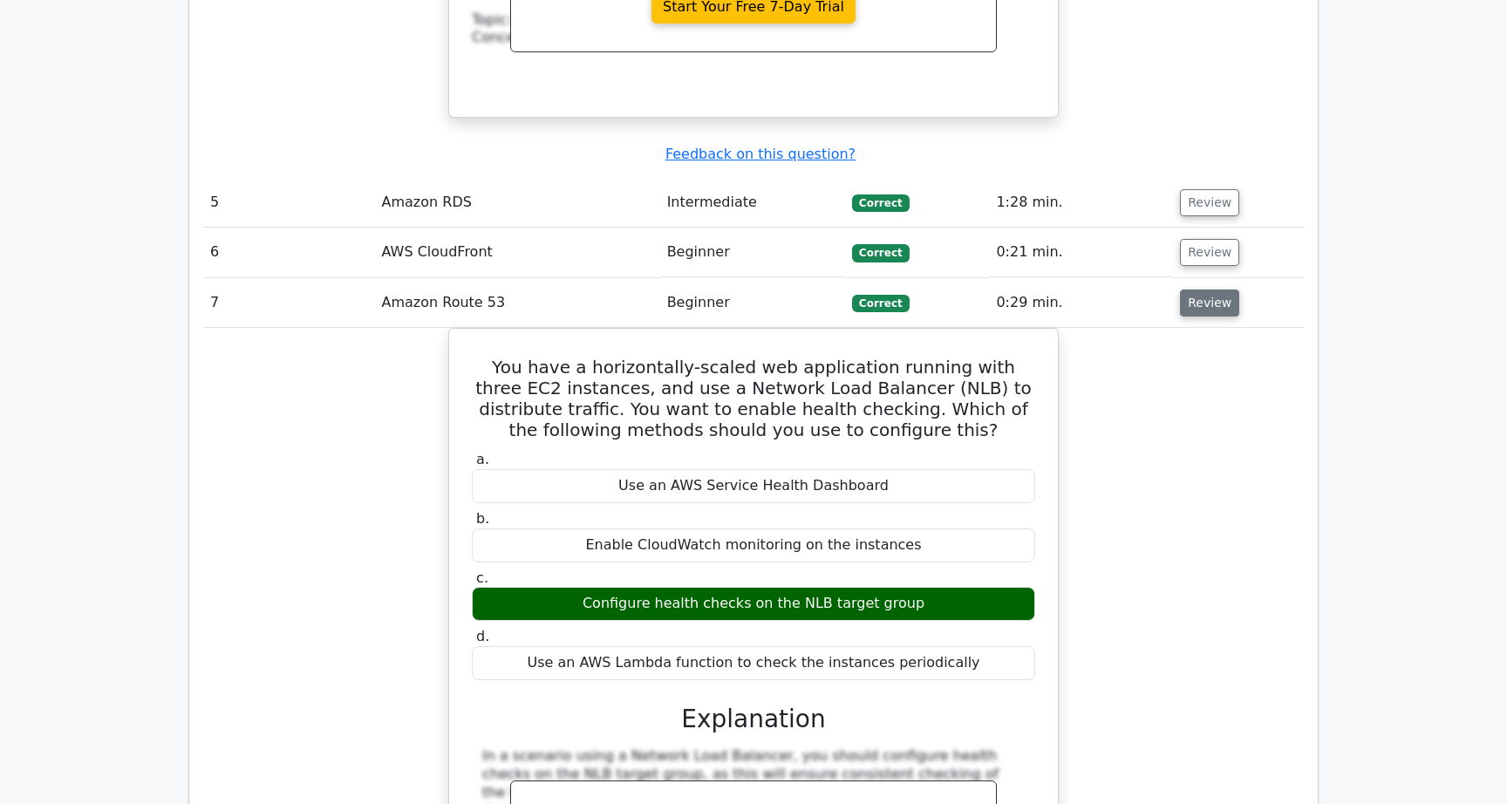
click at [1212, 289] on button "Review" at bounding box center [1209, 302] width 59 height 27
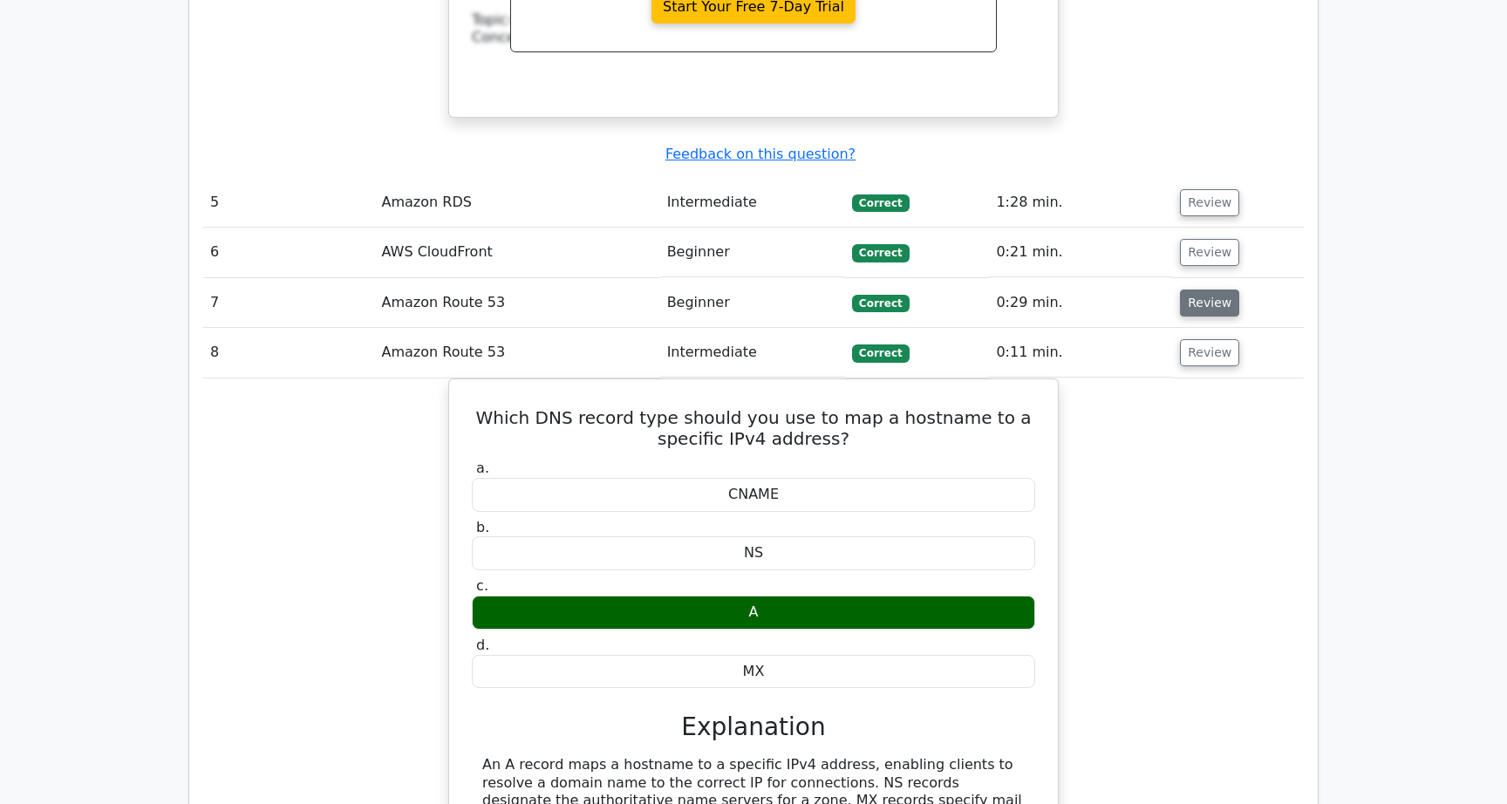
click at [1208, 289] on button "Review" at bounding box center [1209, 302] width 59 height 27
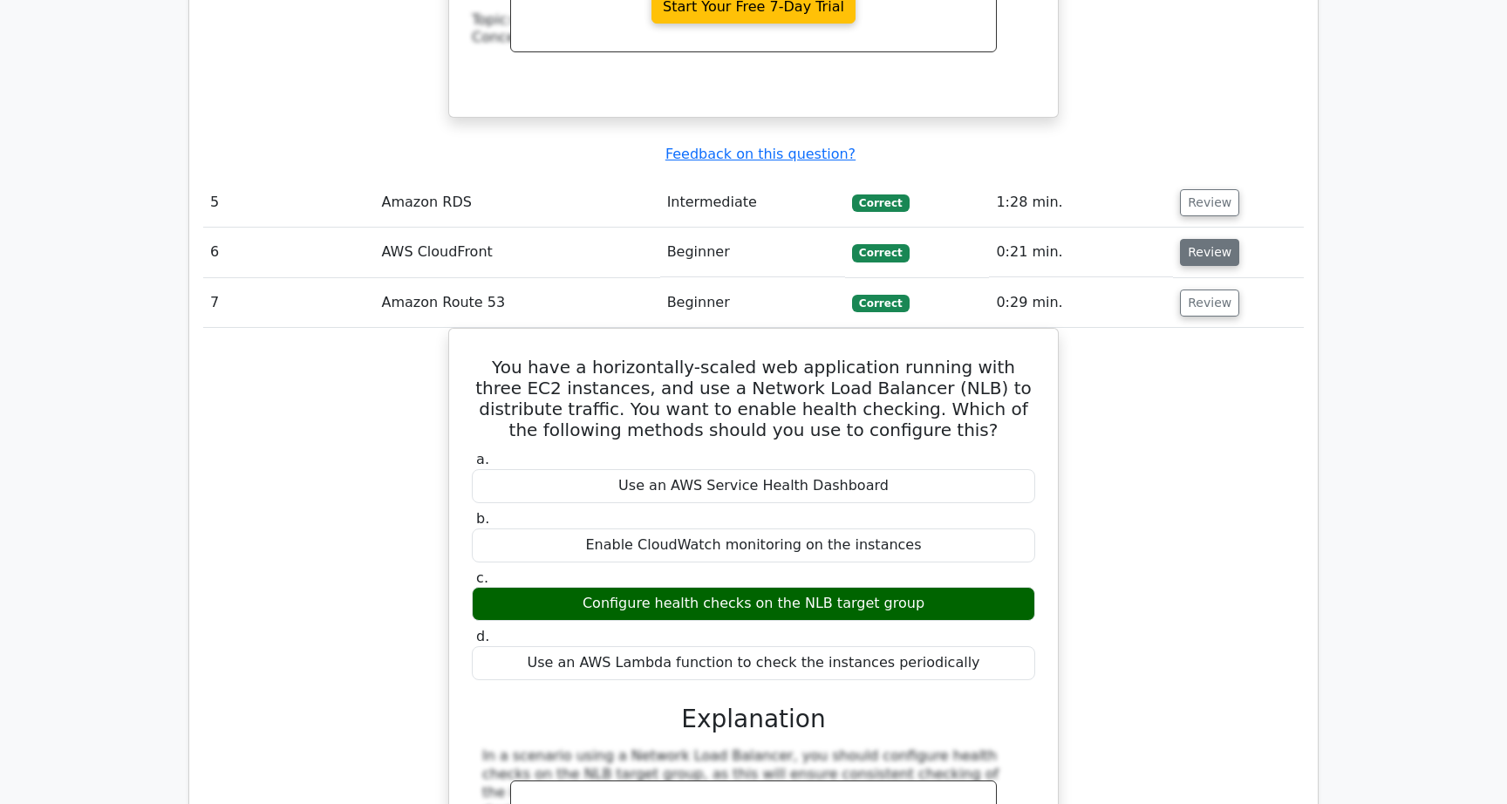
click at [1209, 239] on button "Review" at bounding box center [1209, 252] width 59 height 27
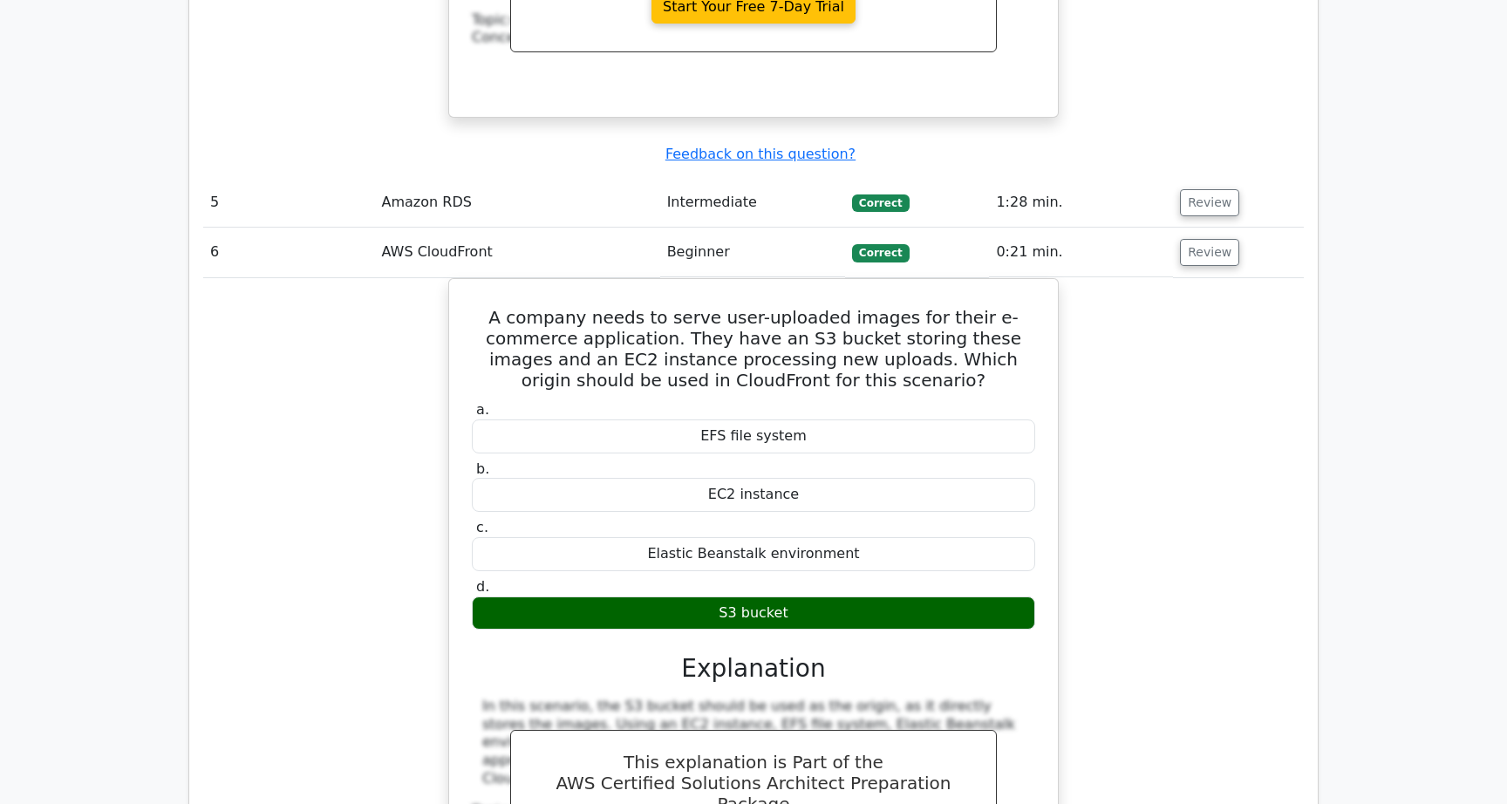
click at [1205, 178] on td "Review" at bounding box center [1238, 203] width 131 height 50
click at [1208, 189] on button "Review" at bounding box center [1209, 202] width 59 height 27
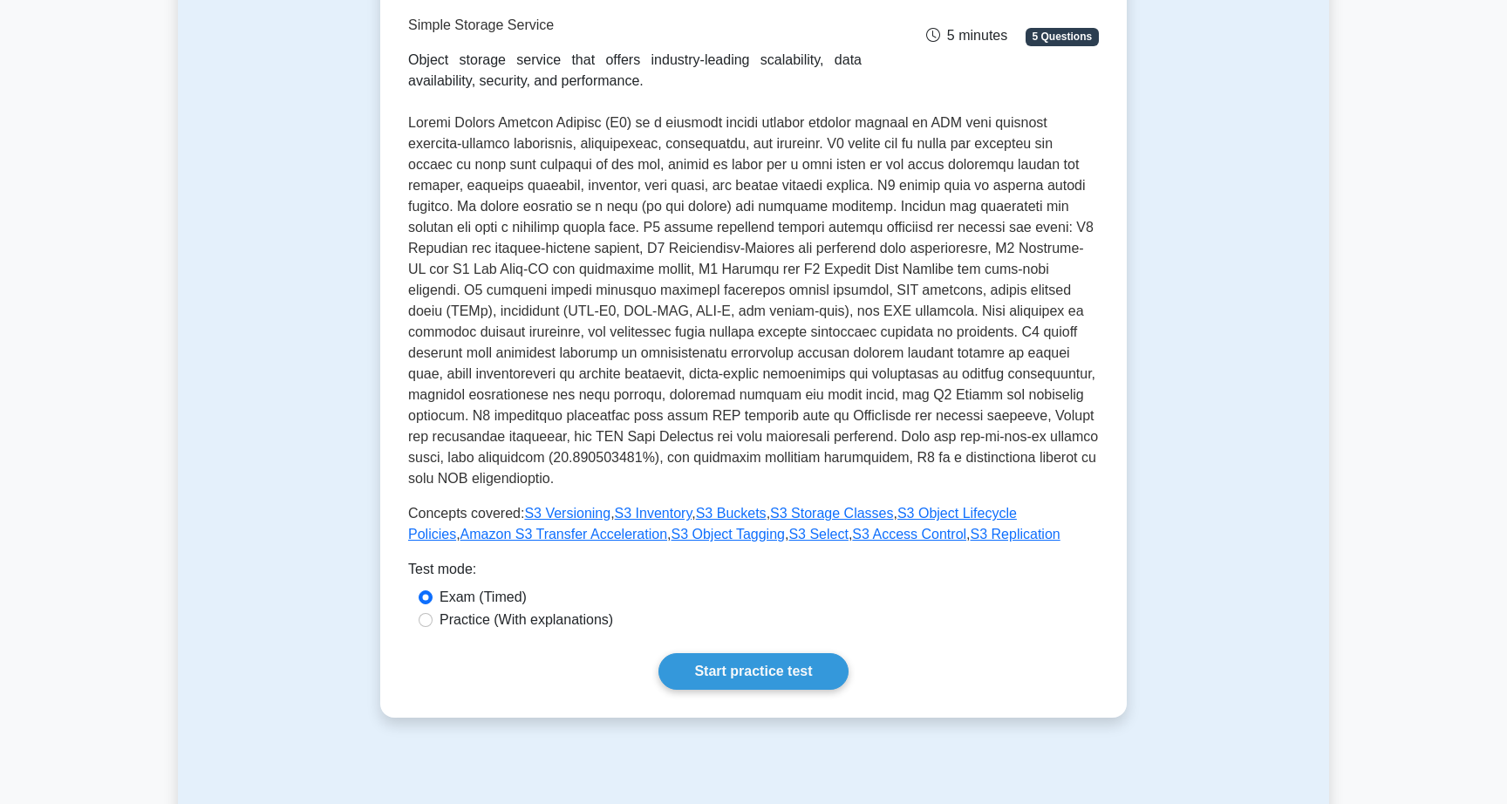
scroll to position [177, 0]
